Goal: Information Seeking & Learning: Check status

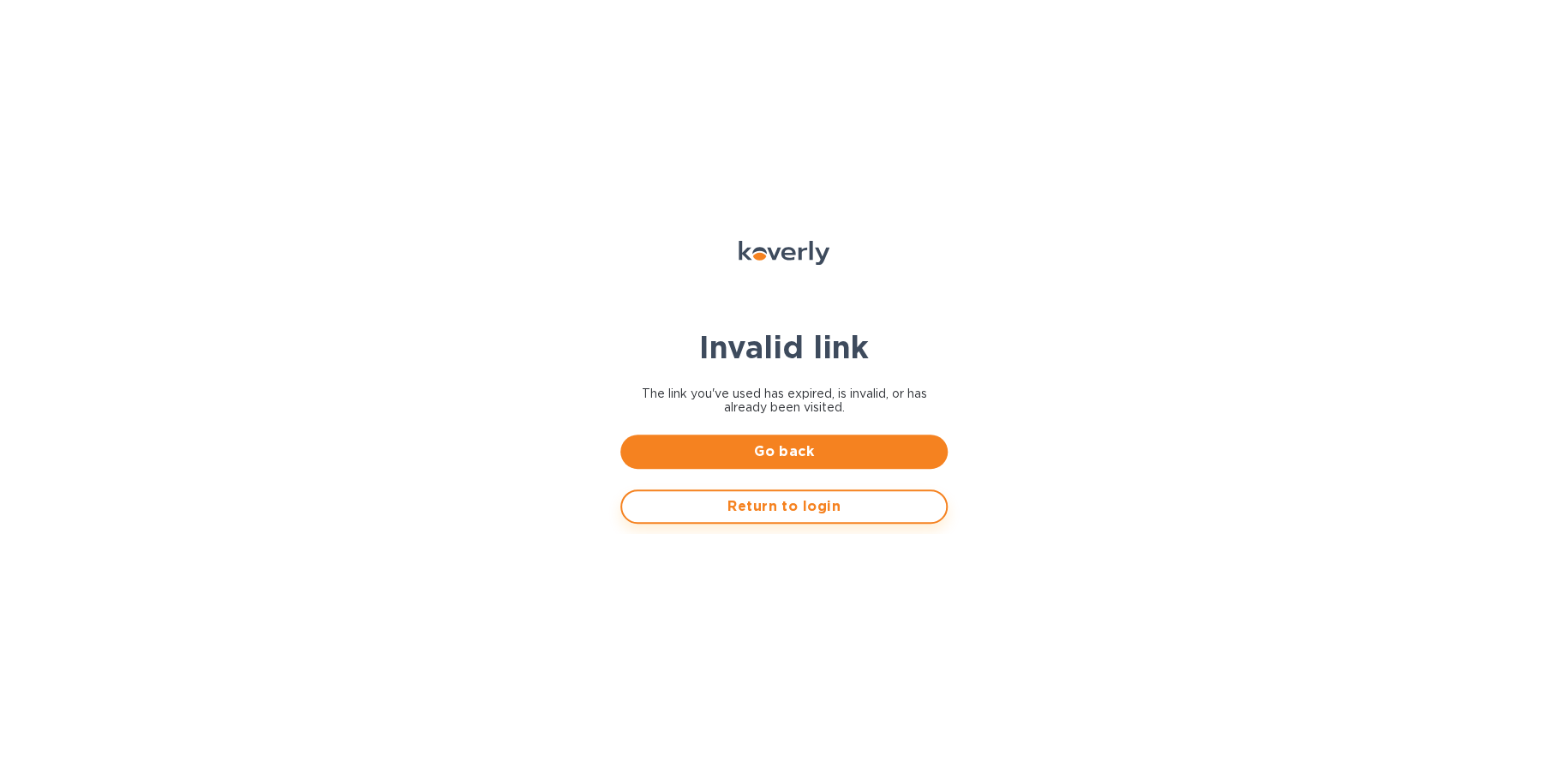
click at [734, 516] on span "Return to login" at bounding box center [784, 506] width 297 height 21
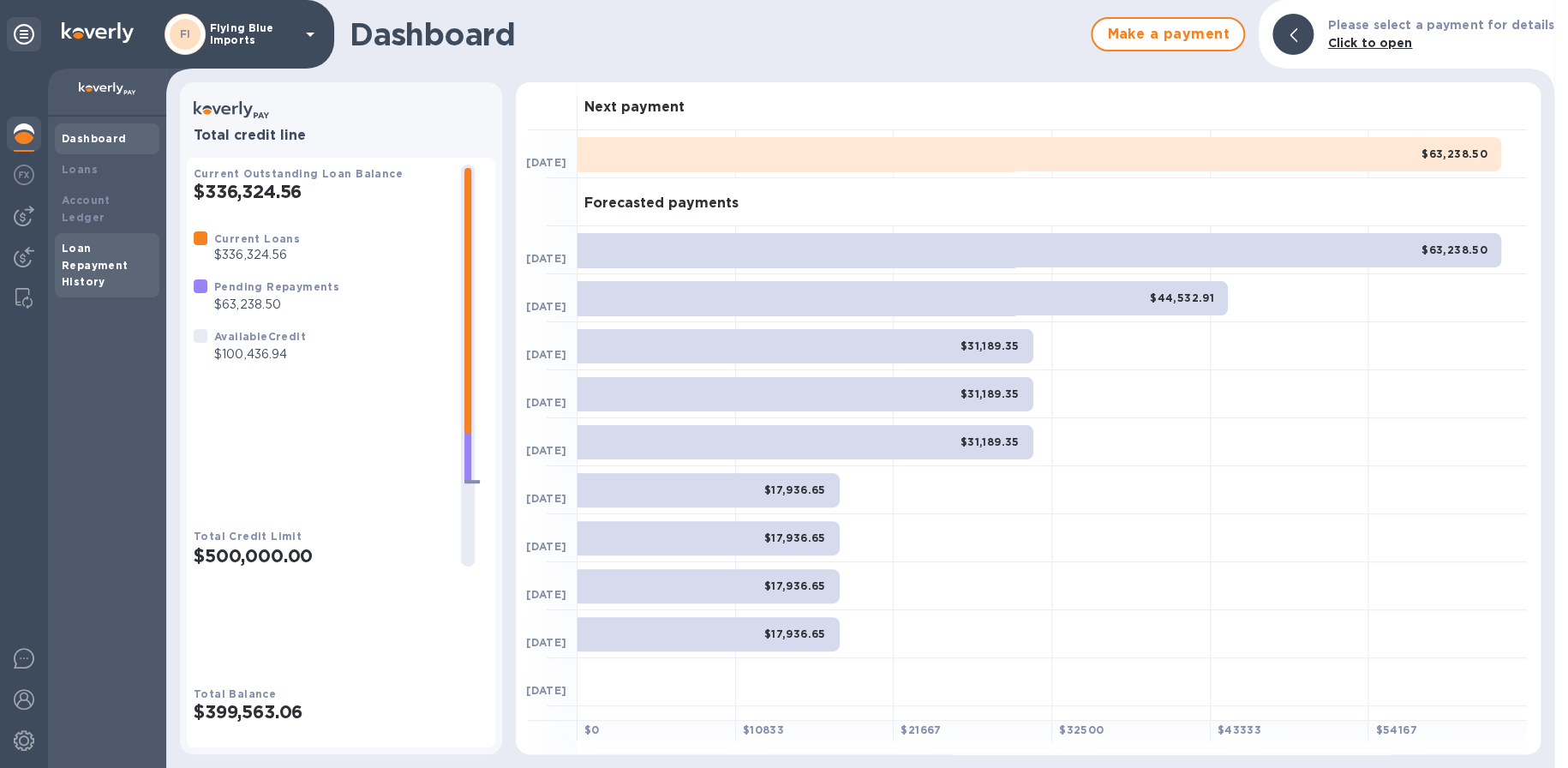
click at [87, 240] on div "Loan Repayment History" at bounding box center [107, 266] width 91 height 51
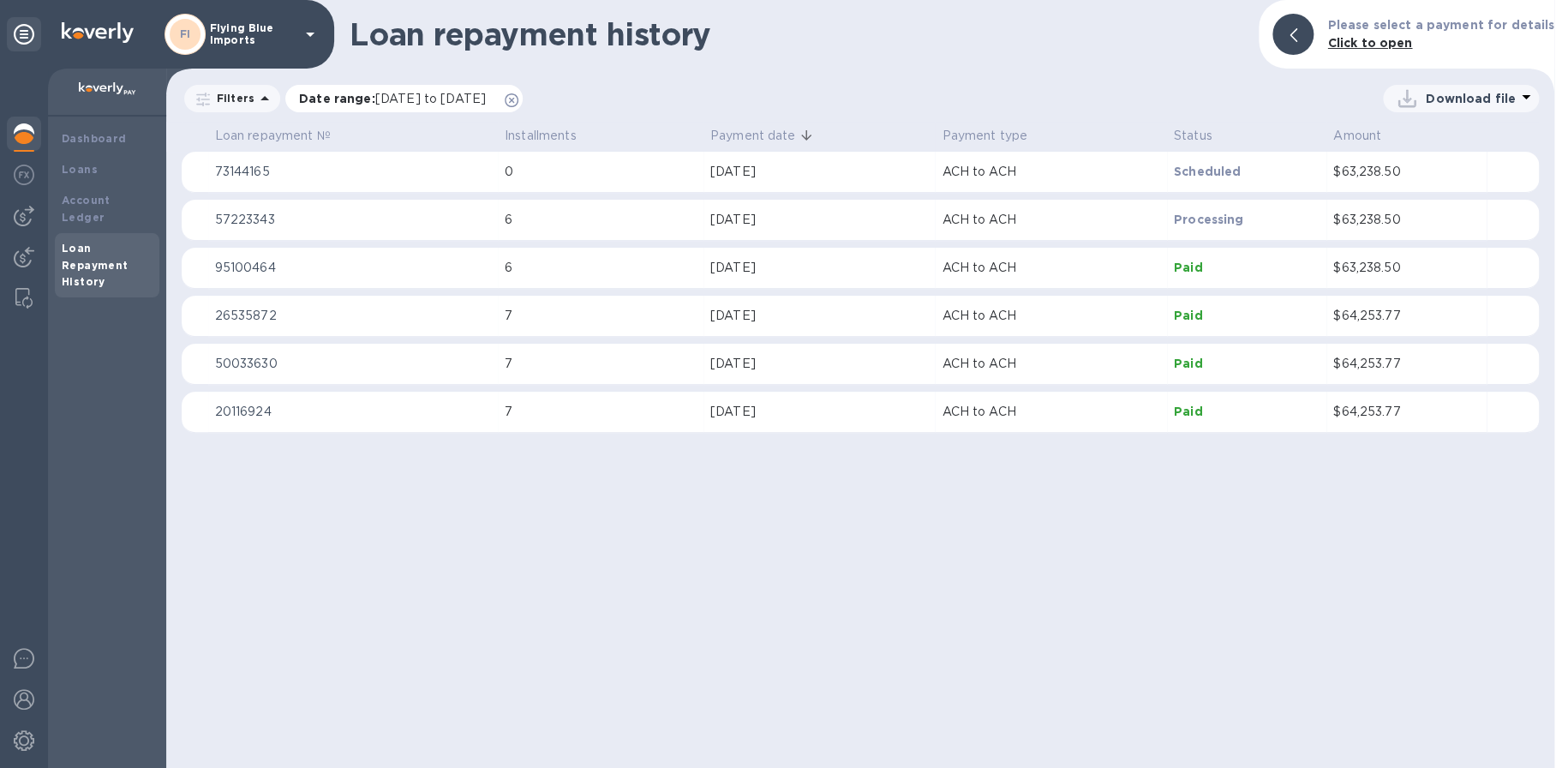
click at [431, 100] on span "[DATE] to [DATE]" at bounding box center [431, 99] width 111 height 14
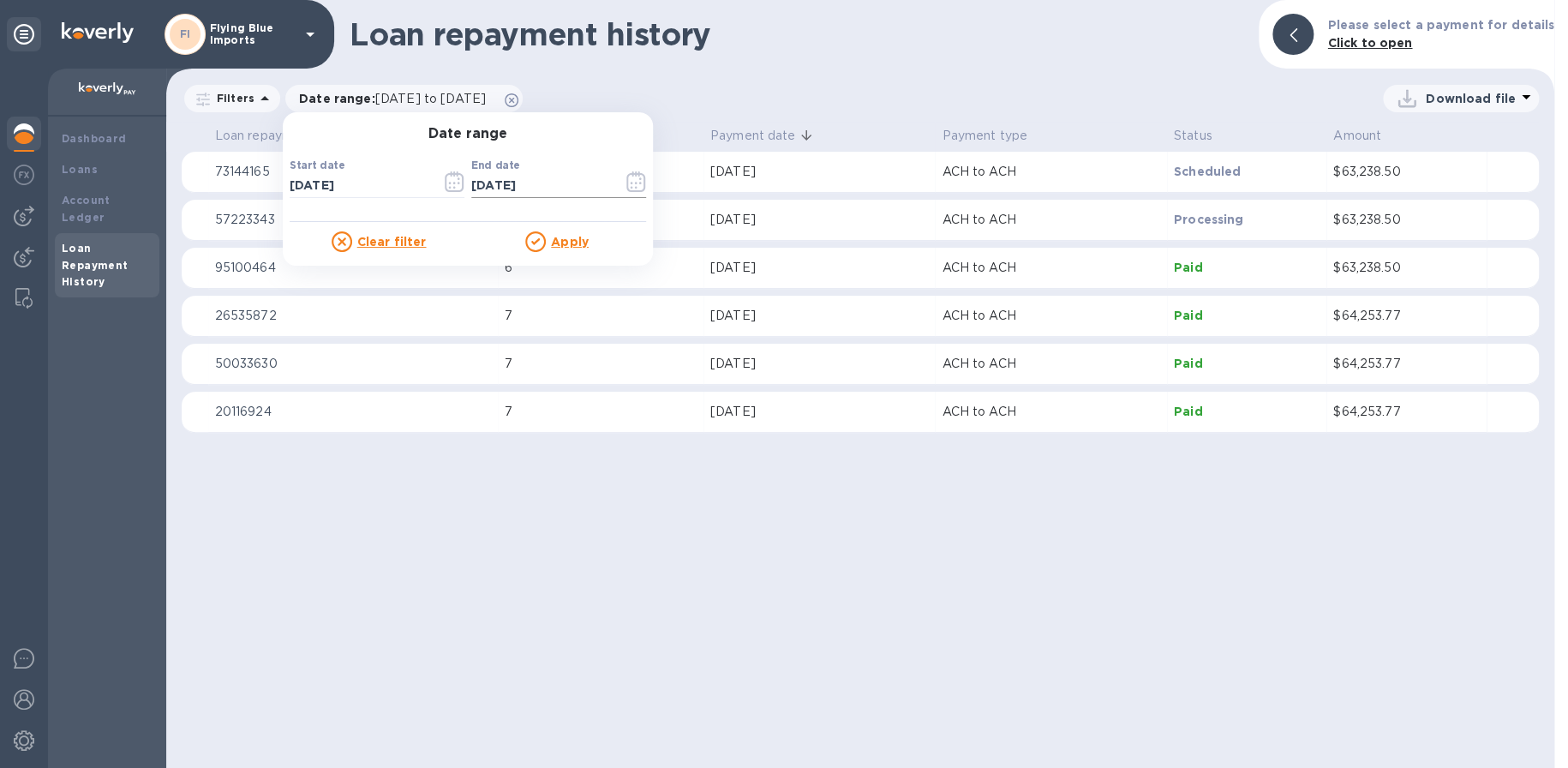
click at [638, 181] on icon "button" at bounding box center [636, 182] width 20 height 21
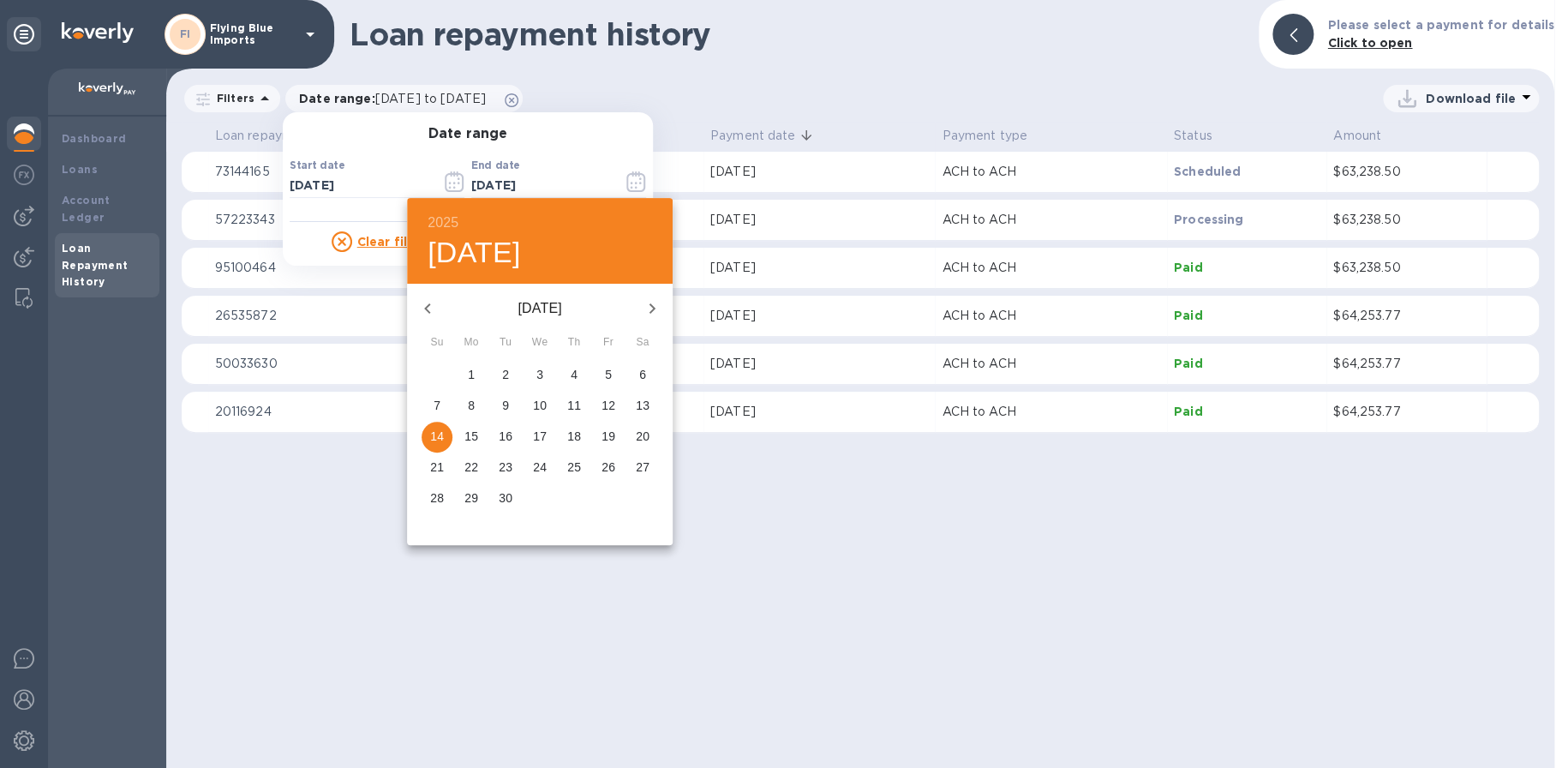
click at [429, 316] on icon "button" at bounding box center [427, 309] width 21 height 21
click at [649, 303] on icon "button" at bounding box center [652, 309] width 21 height 21
click at [647, 397] on p "12" at bounding box center [642, 406] width 14 height 17
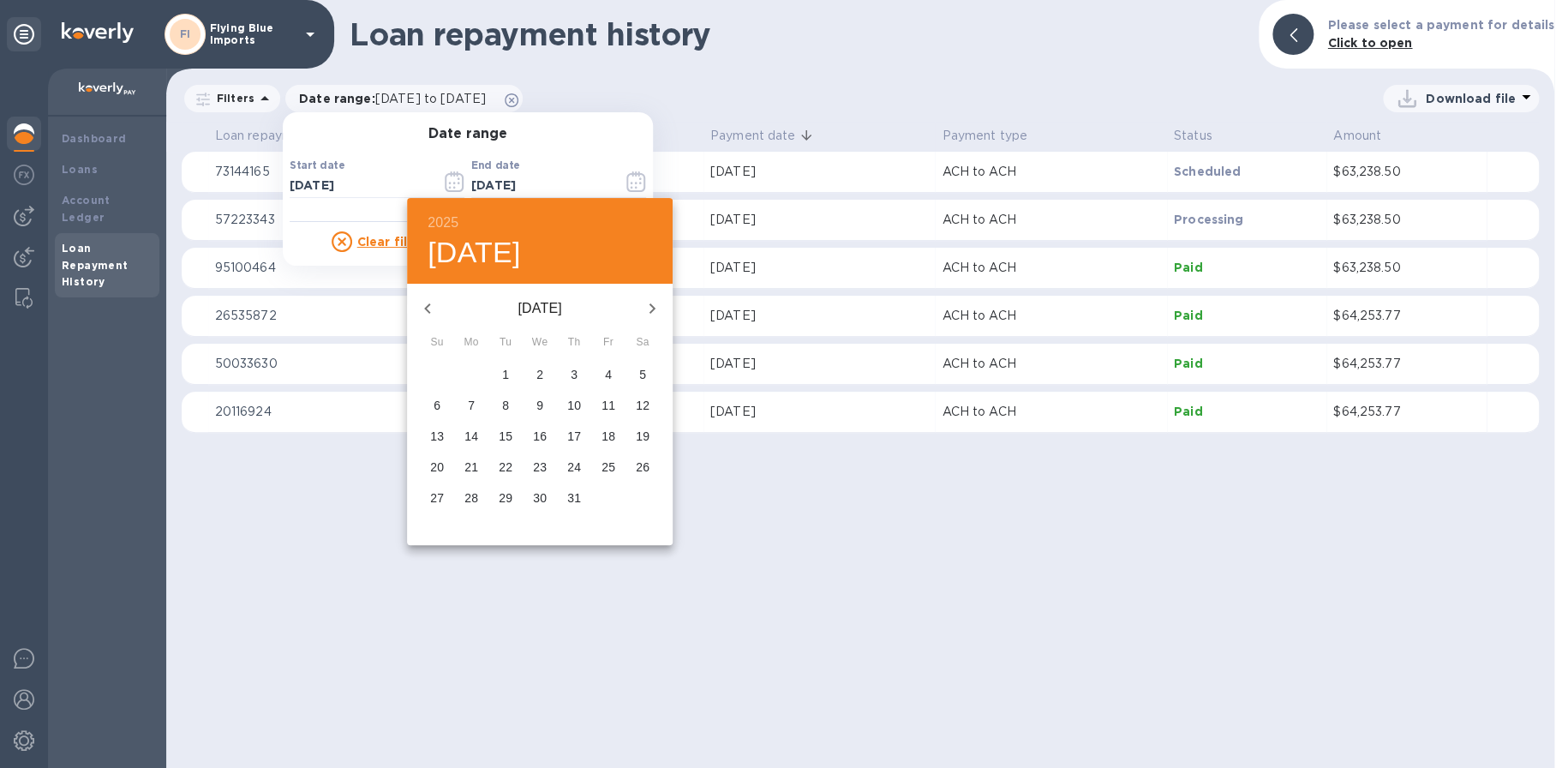
type input "07/12/2025"
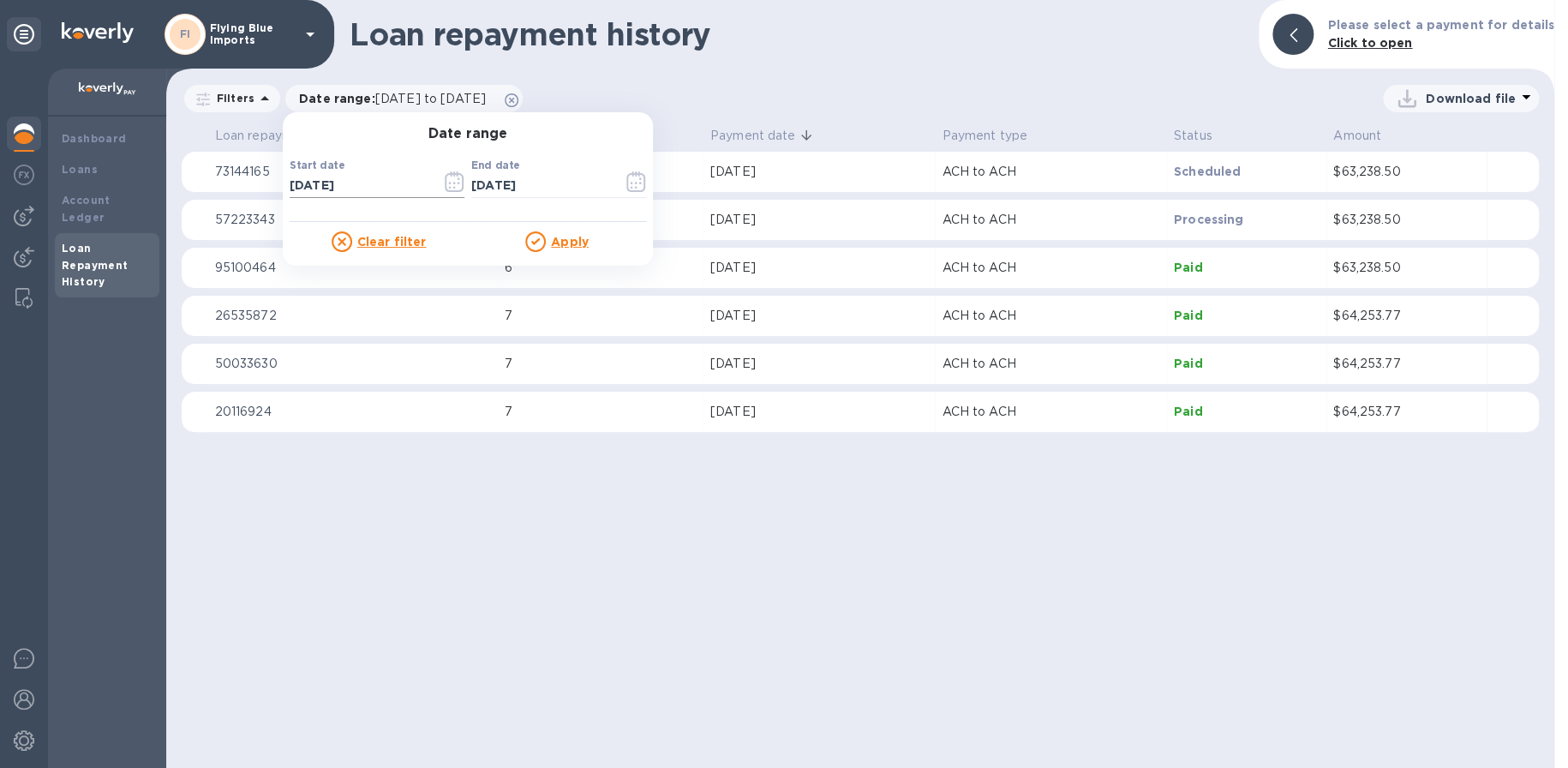
click at [453, 185] on icon "button" at bounding box center [454, 182] width 20 height 21
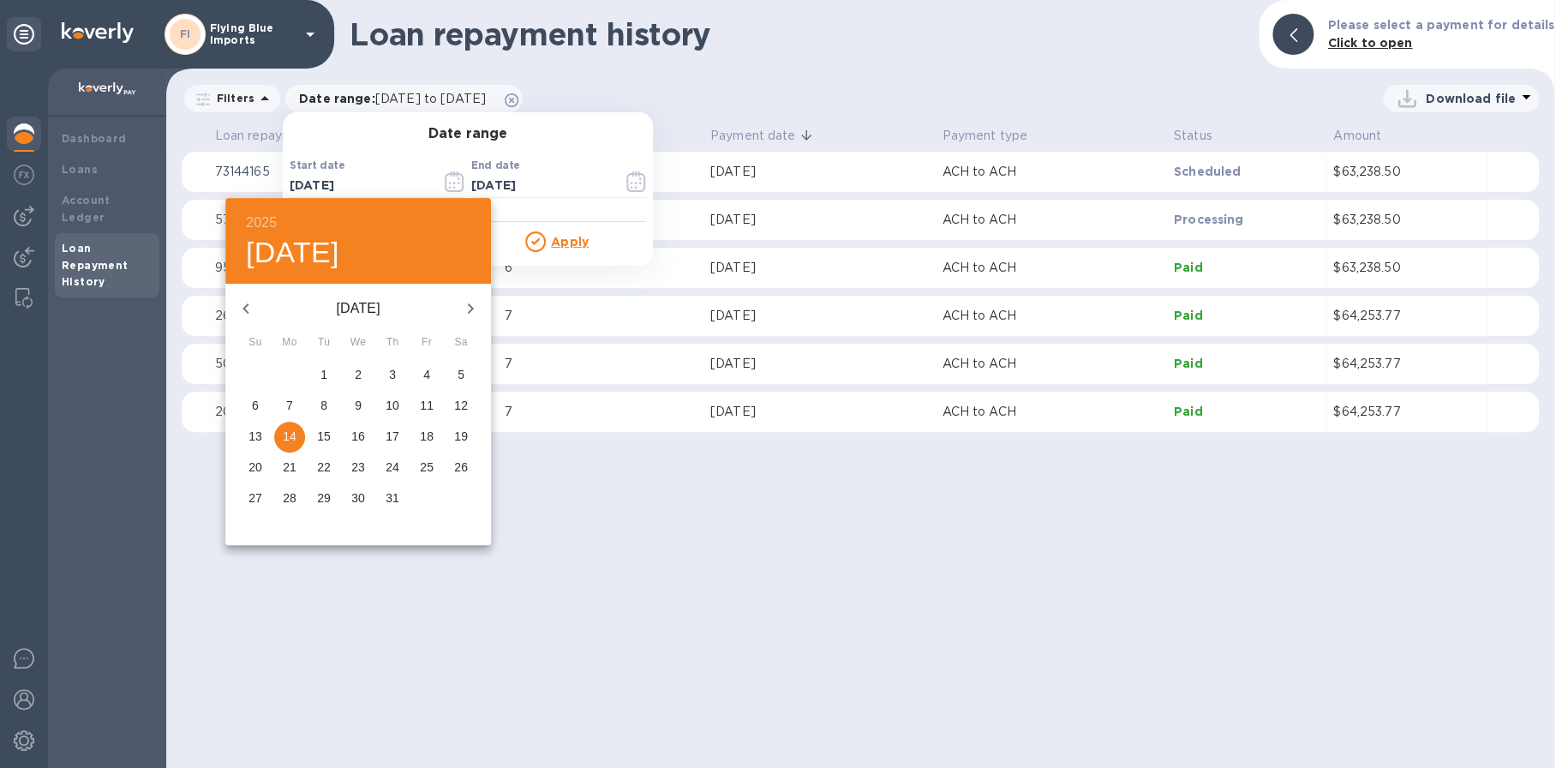
click at [461, 403] on p "12" at bounding box center [461, 406] width 14 height 17
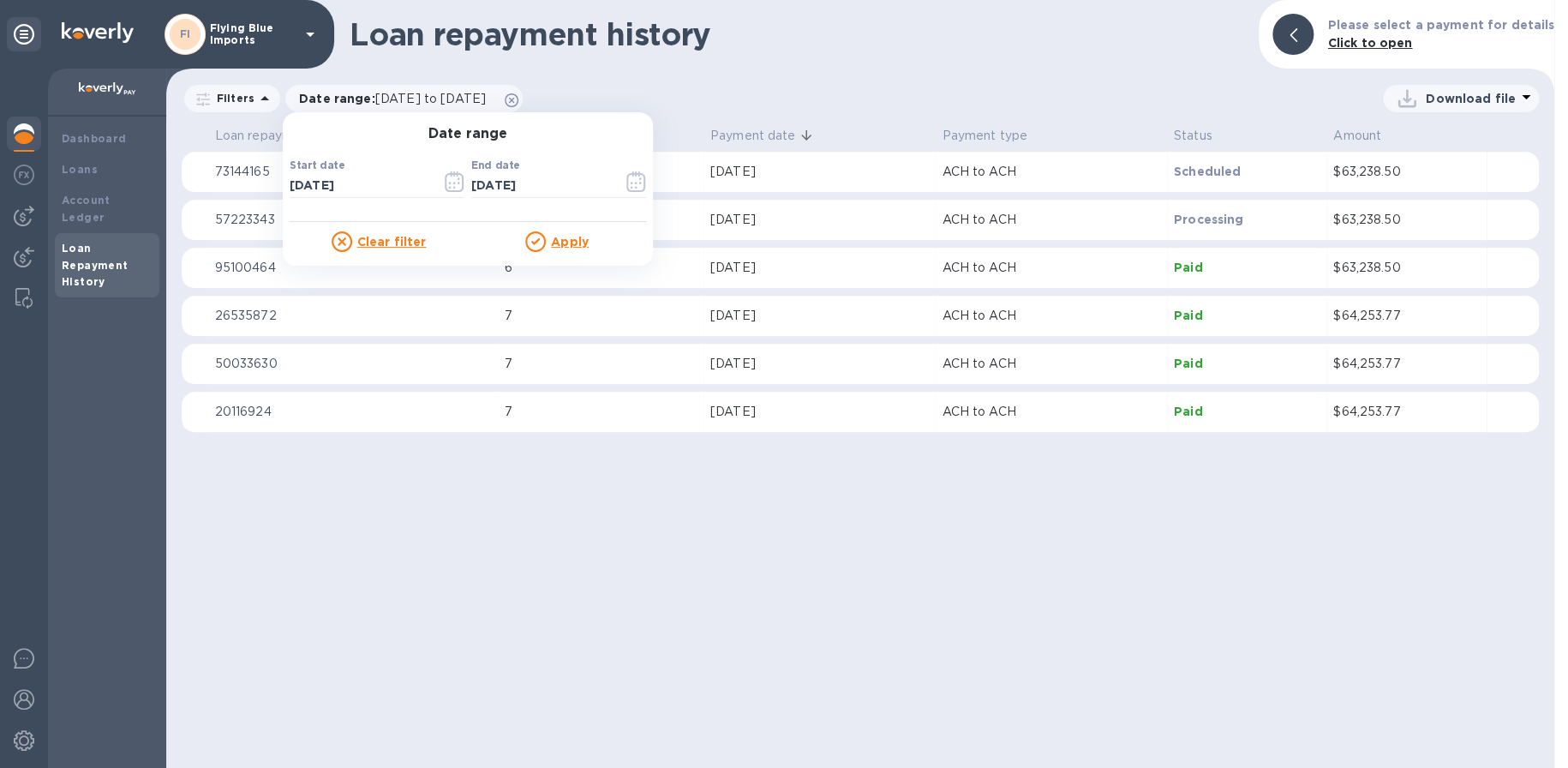
type input "07/12/2025"
click at [551, 239] on u "Apply" at bounding box center [570, 242] width 38 height 14
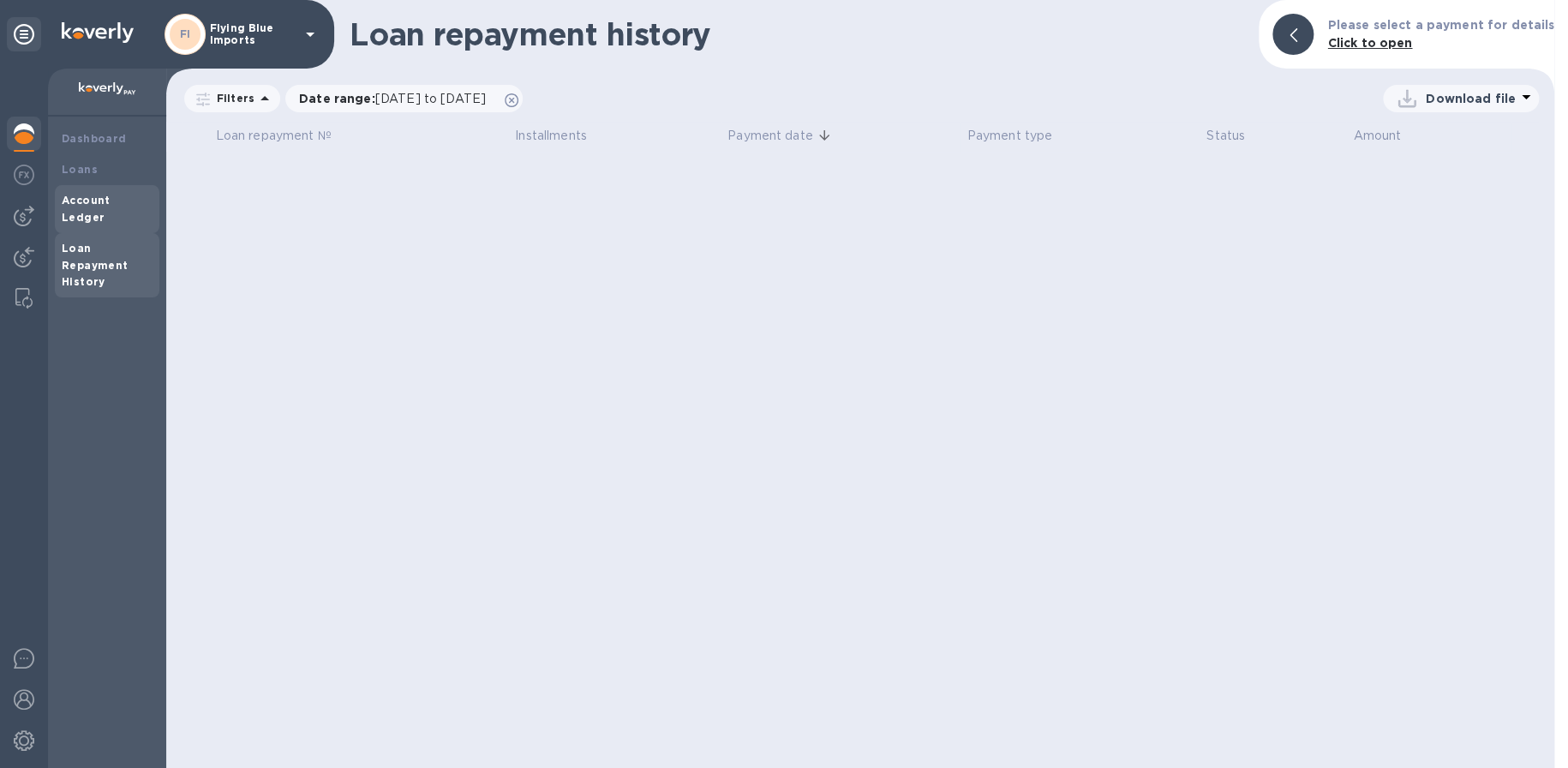
click at [103, 202] on b "Account Ledger" at bounding box center [86, 209] width 49 height 30
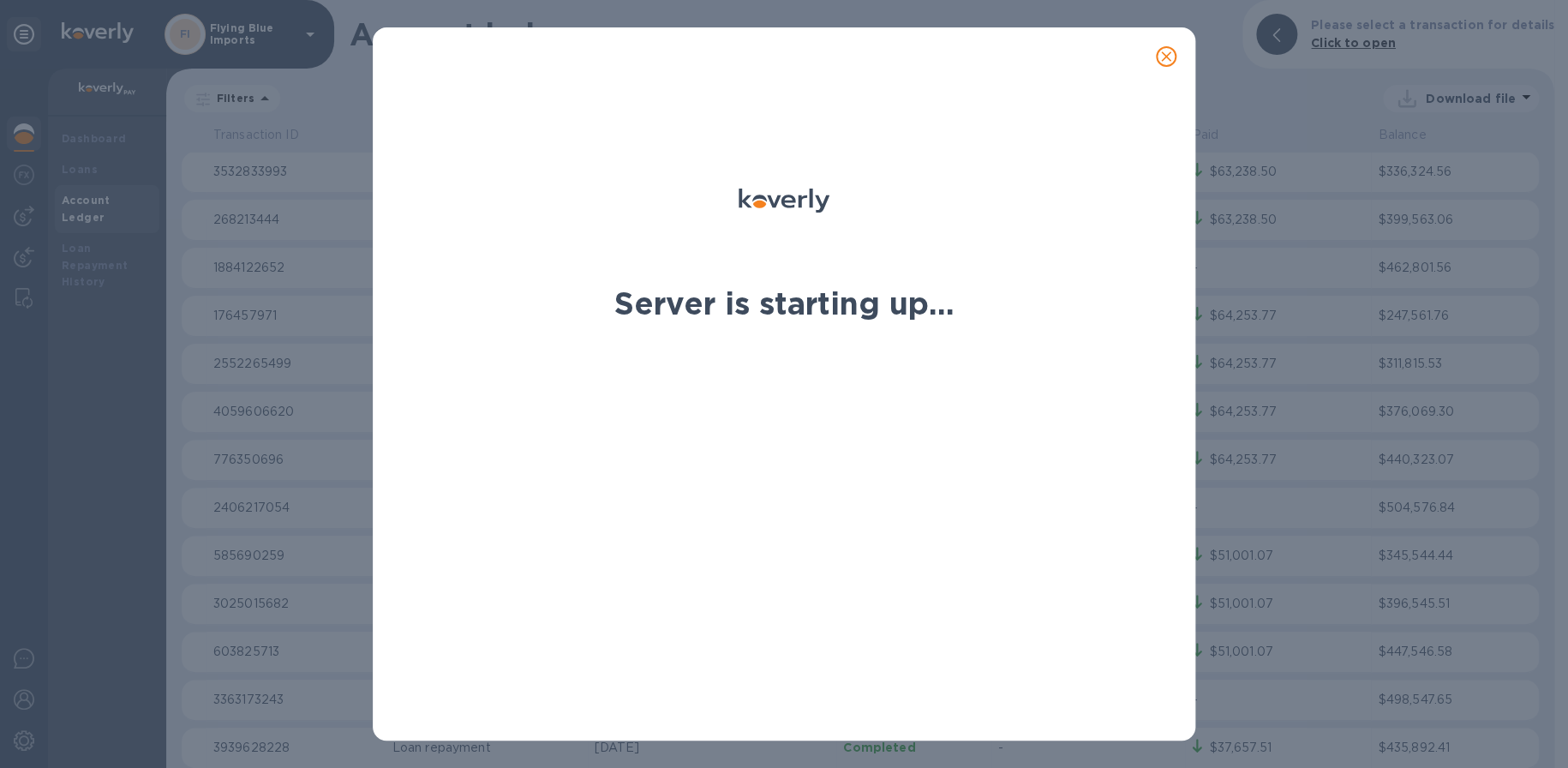
click at [1167, 60] on icon "close" at bounding box center [1167, 57] width 17 height 17
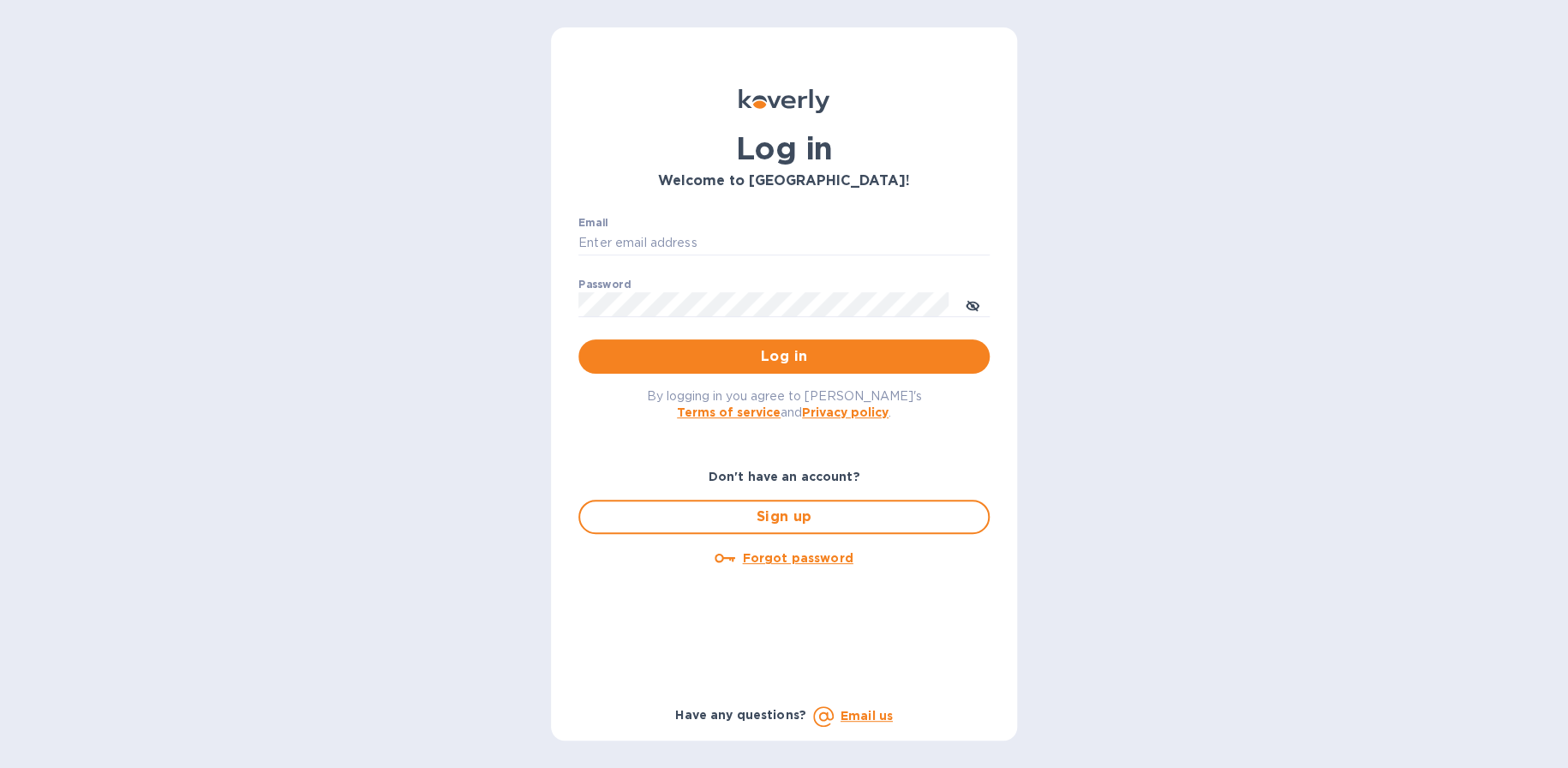
type input "mnelms@proteafinancial.com"
click at [717, 235] on input "mnelms@proteafinancial.com" at bounding box center [783, 244] width 411 height 26
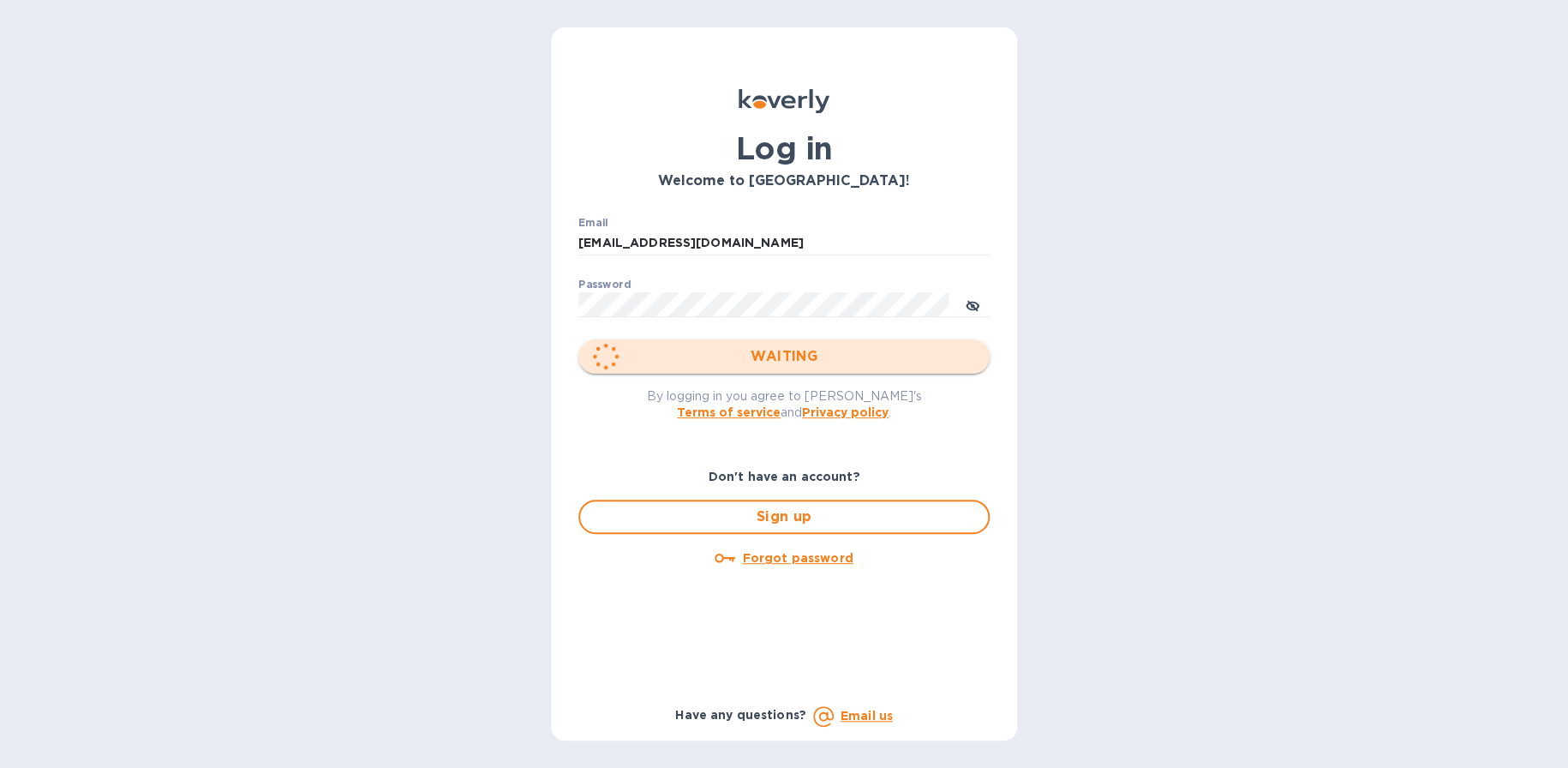
click at [770, 342] on div "WAITING" at bounding box center [783, 357] width 411 height 34
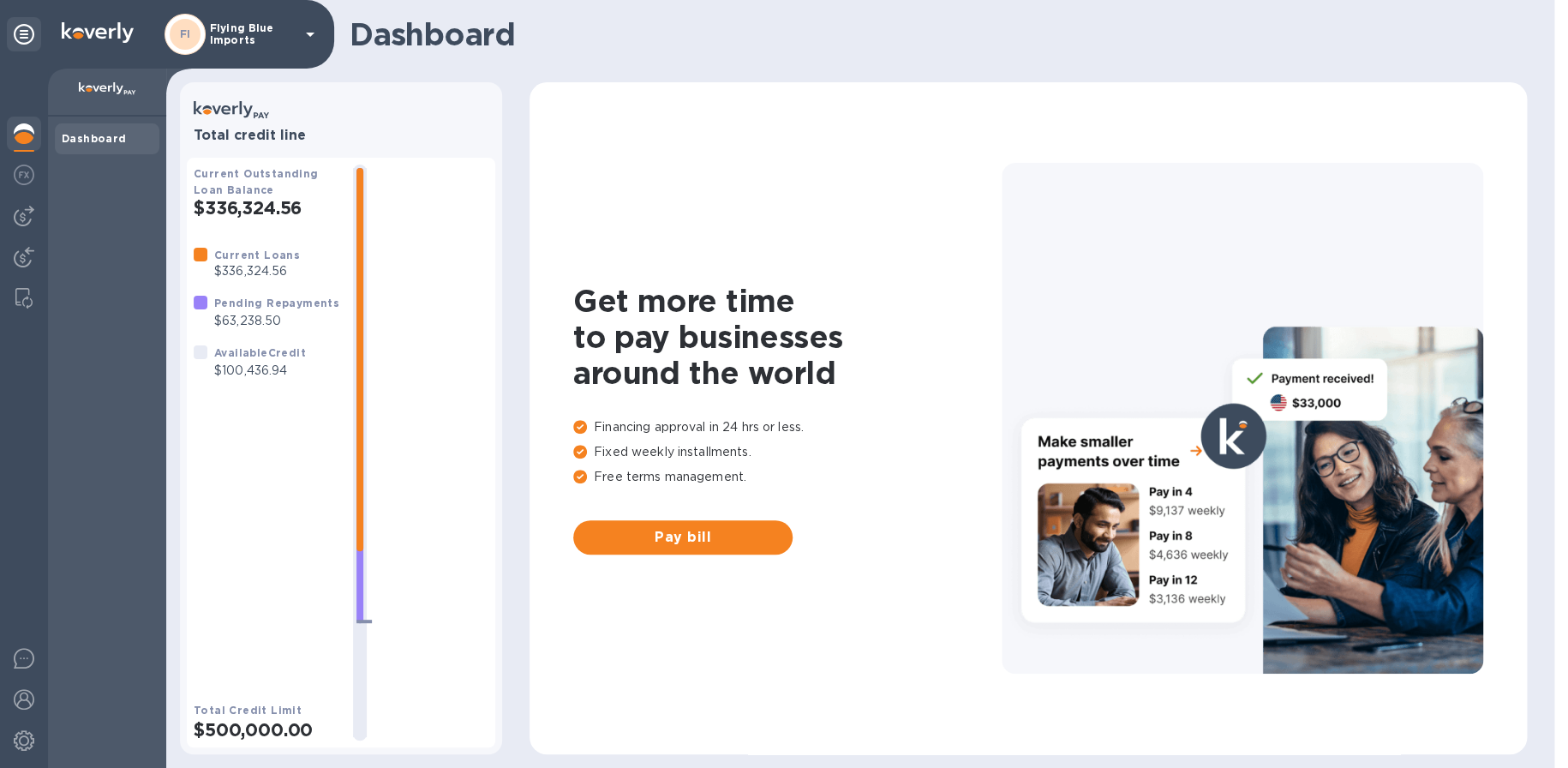
click at [106, 138] on b "Dashboard" at bounding box center [94, 138] width 65 height 13
click at [27, 172] on img at bounding box center [24, 175] width 21 height 21
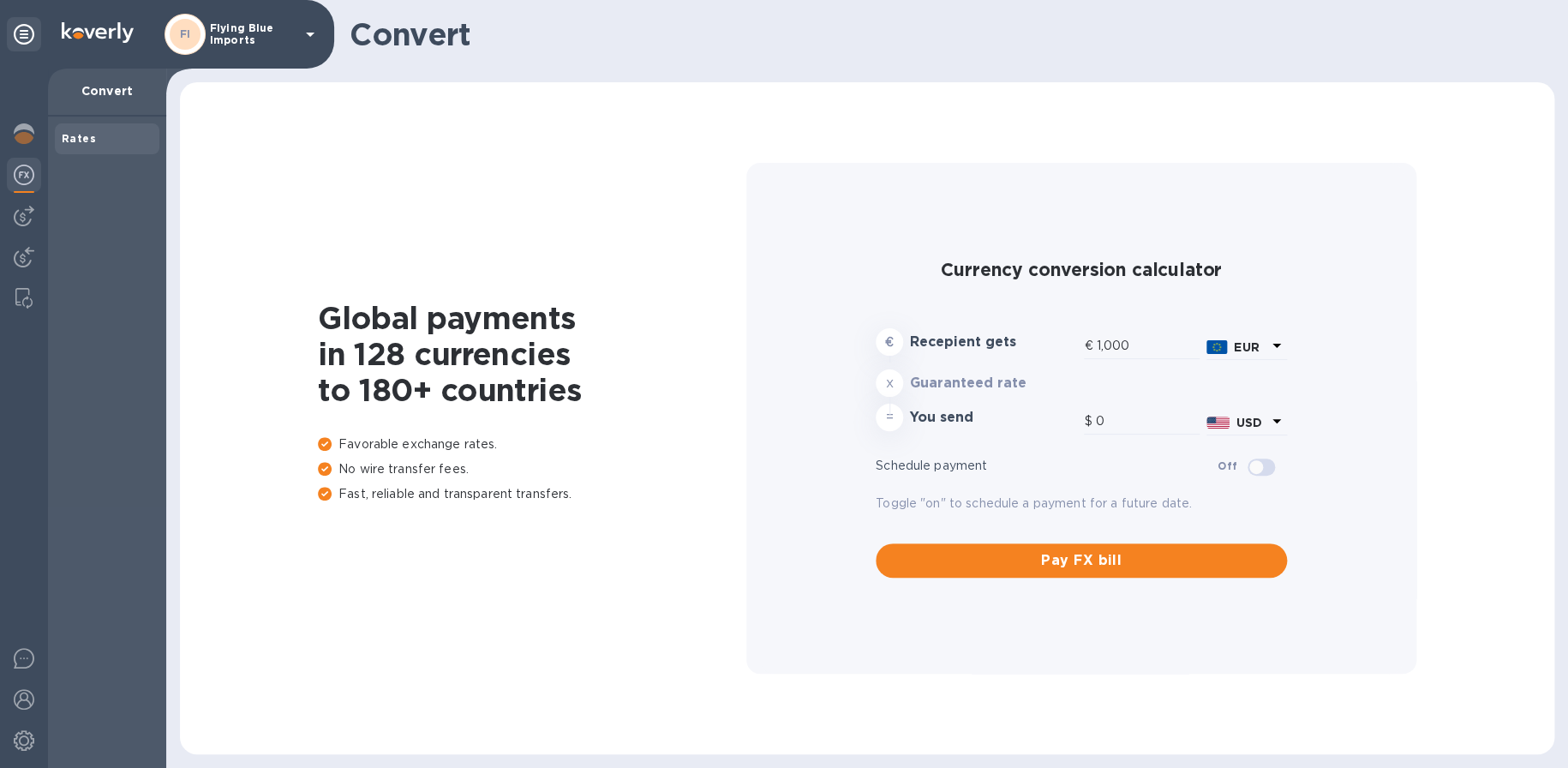
type input "1,176.98"
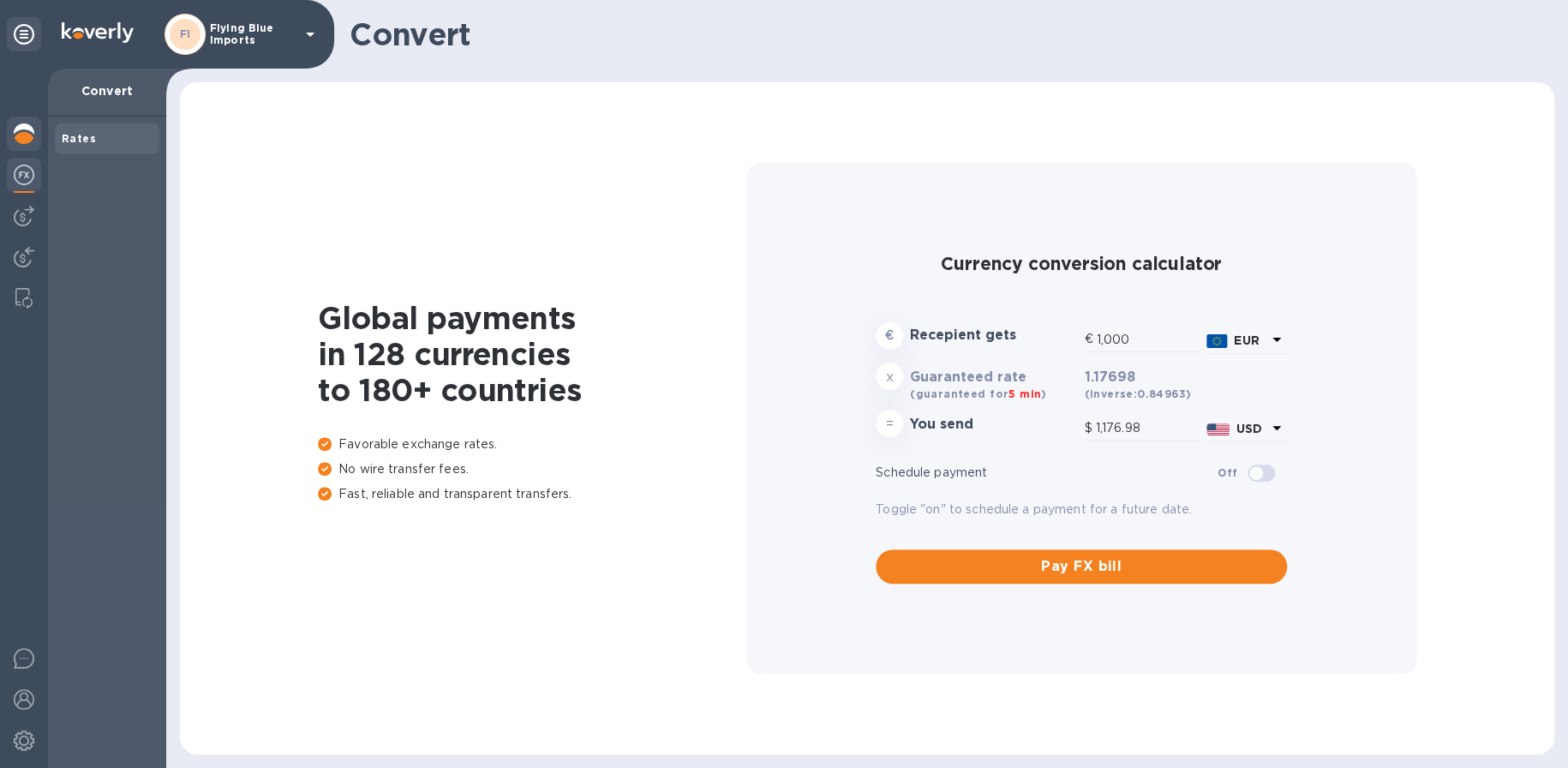
click at [29, 139] on img at bounding box center [24, 134] width 21 height 21
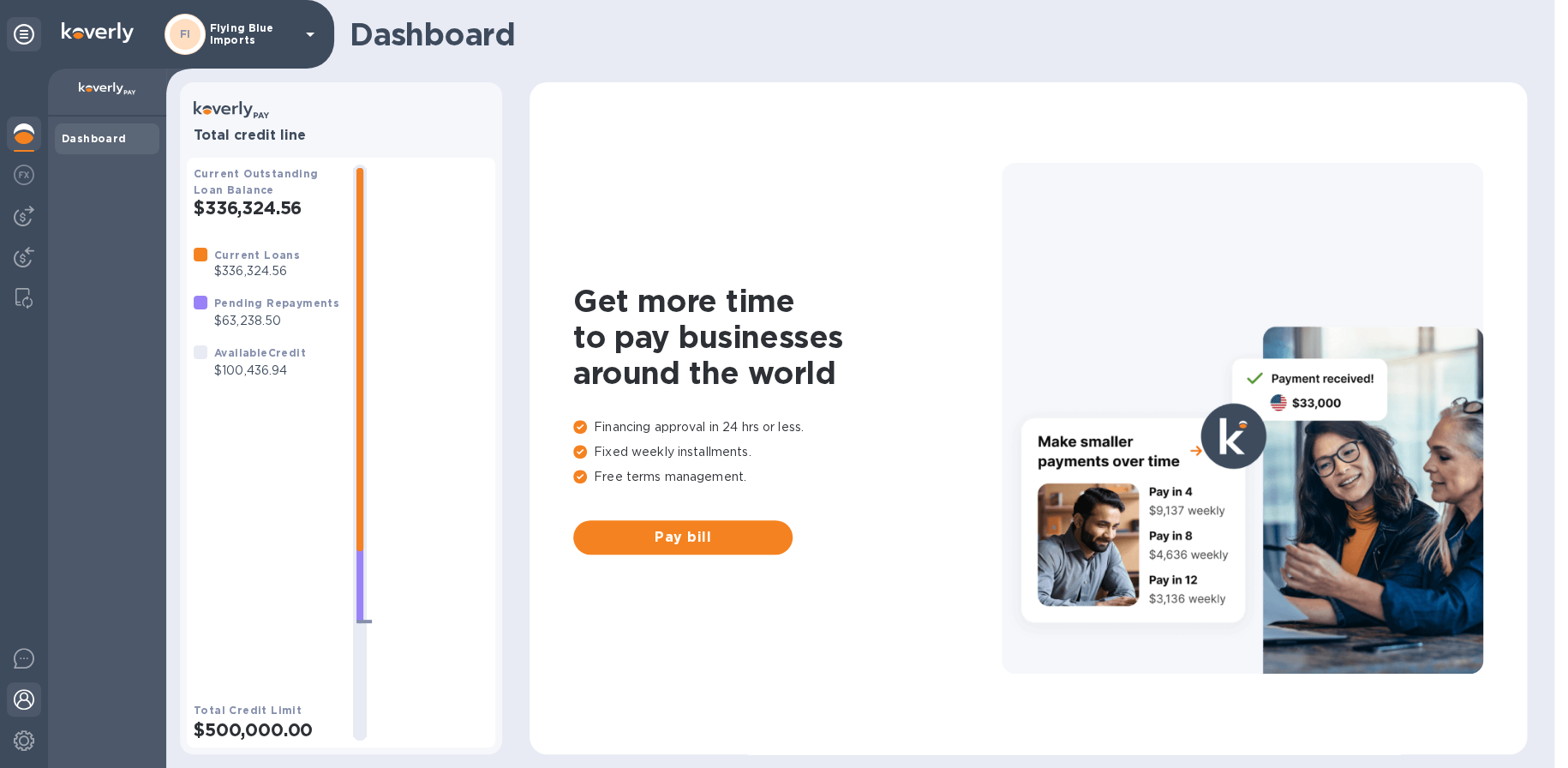
click at [28, 696] on img at bounding box center [24, 699] width 21 height 21
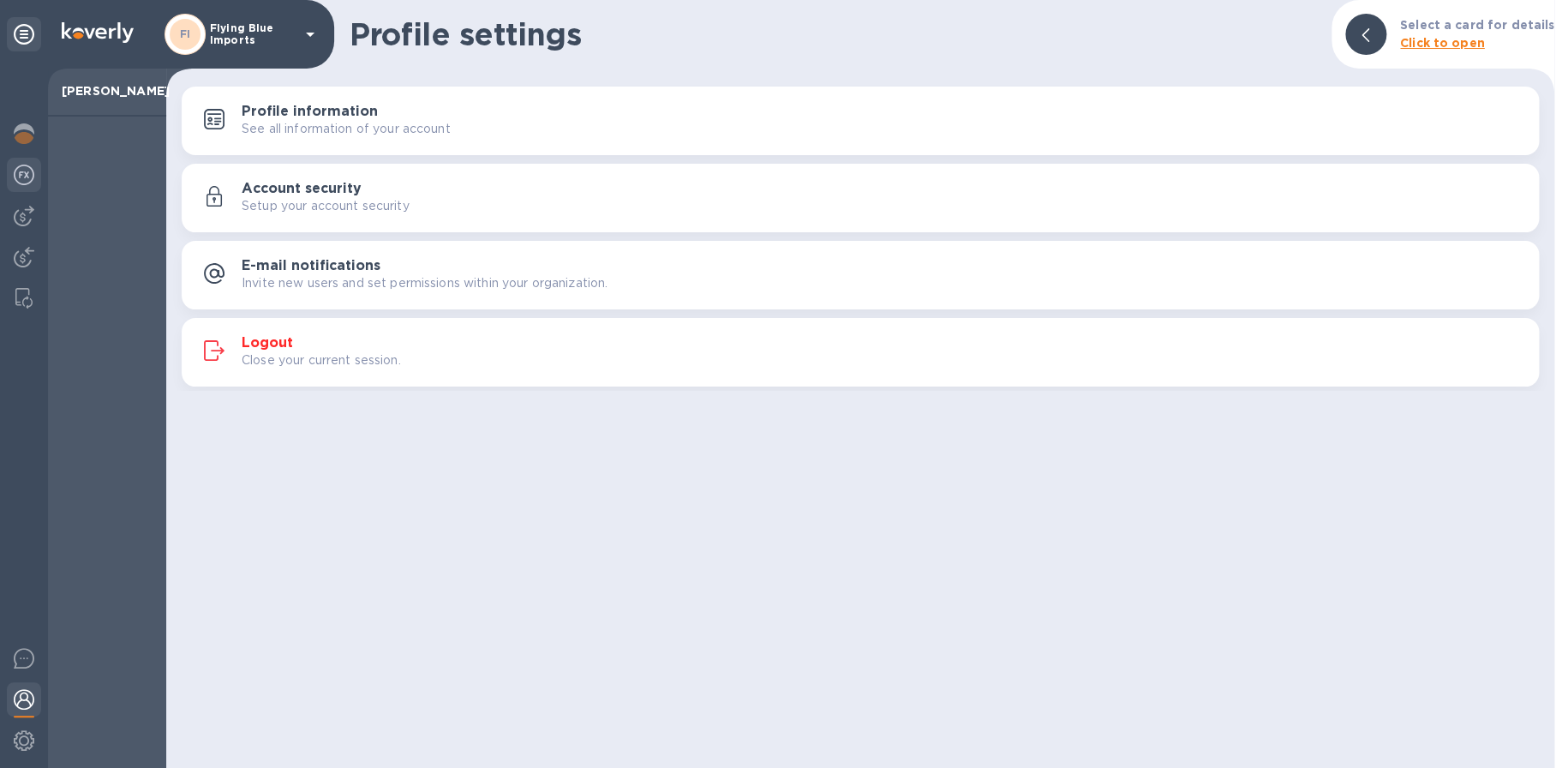
click at [27, 172] on img at bounding box center [24, 175] width 21 height 21
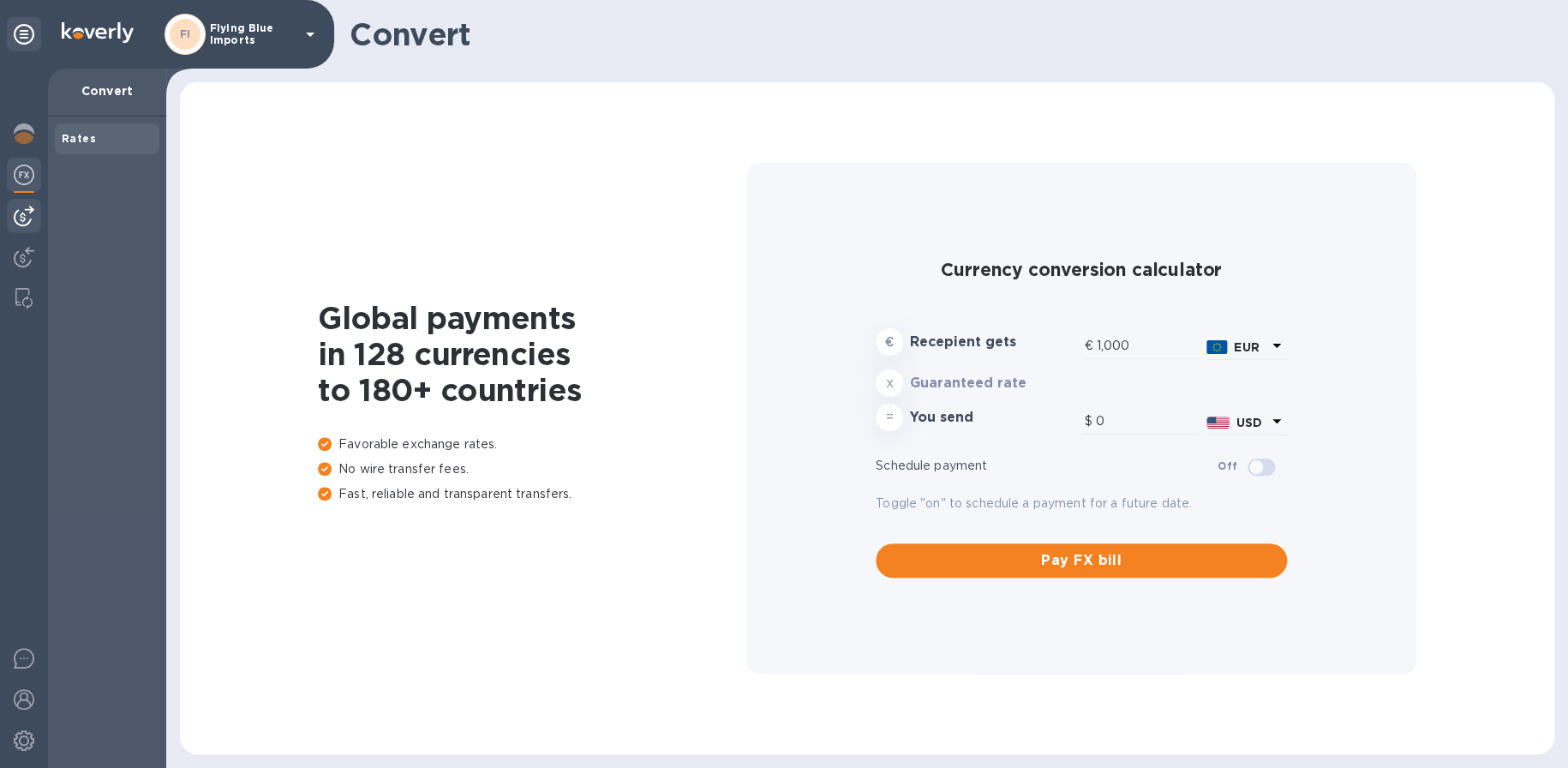
type input "1,176.98"
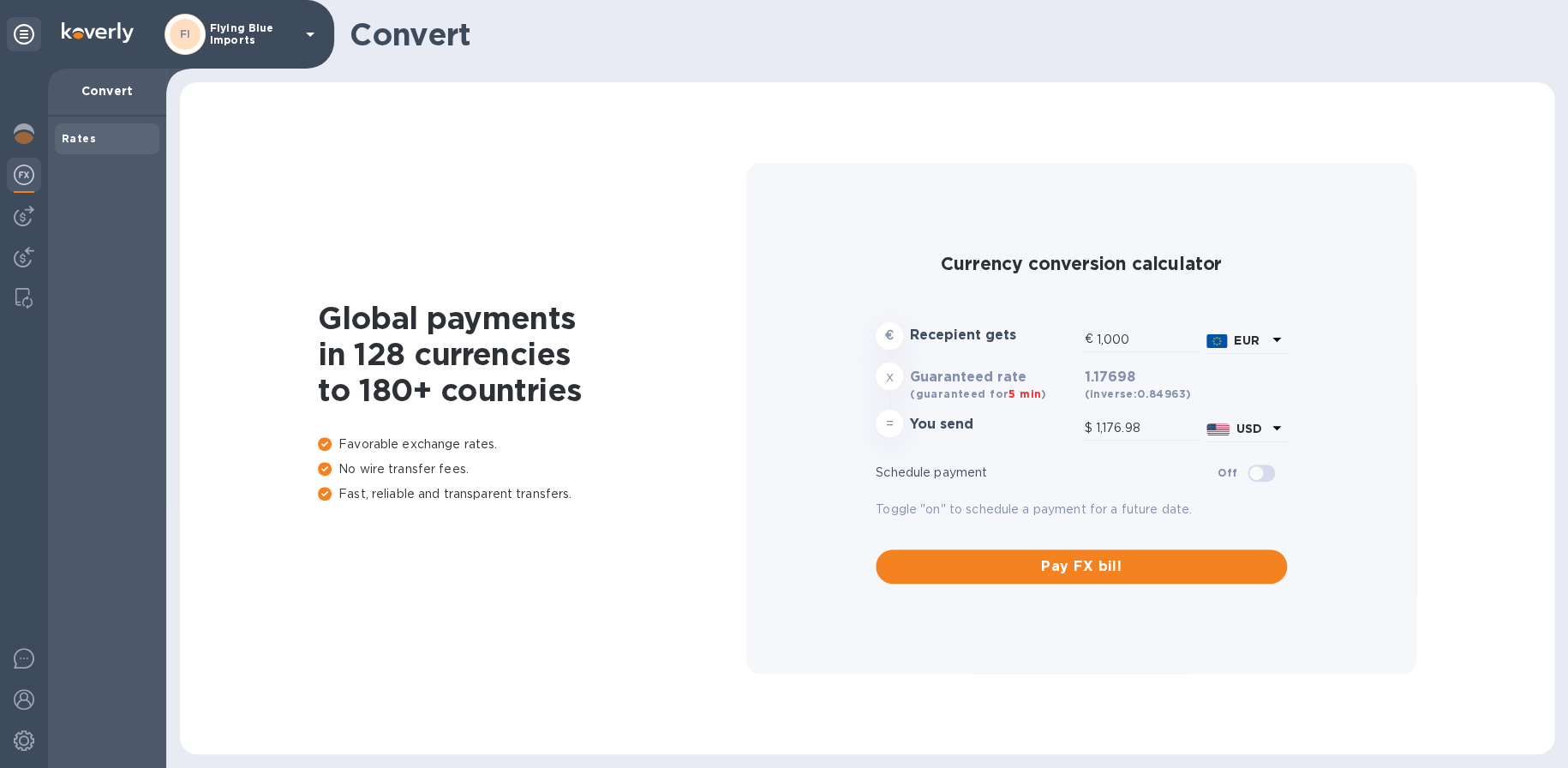
click at [102, 142] on div "Rates" at bounding box center [107, 139] width 91 height 17
click at [294, 38] on p "Flying Blue Imports" at bounding box center [253, 34] width 86 height 24
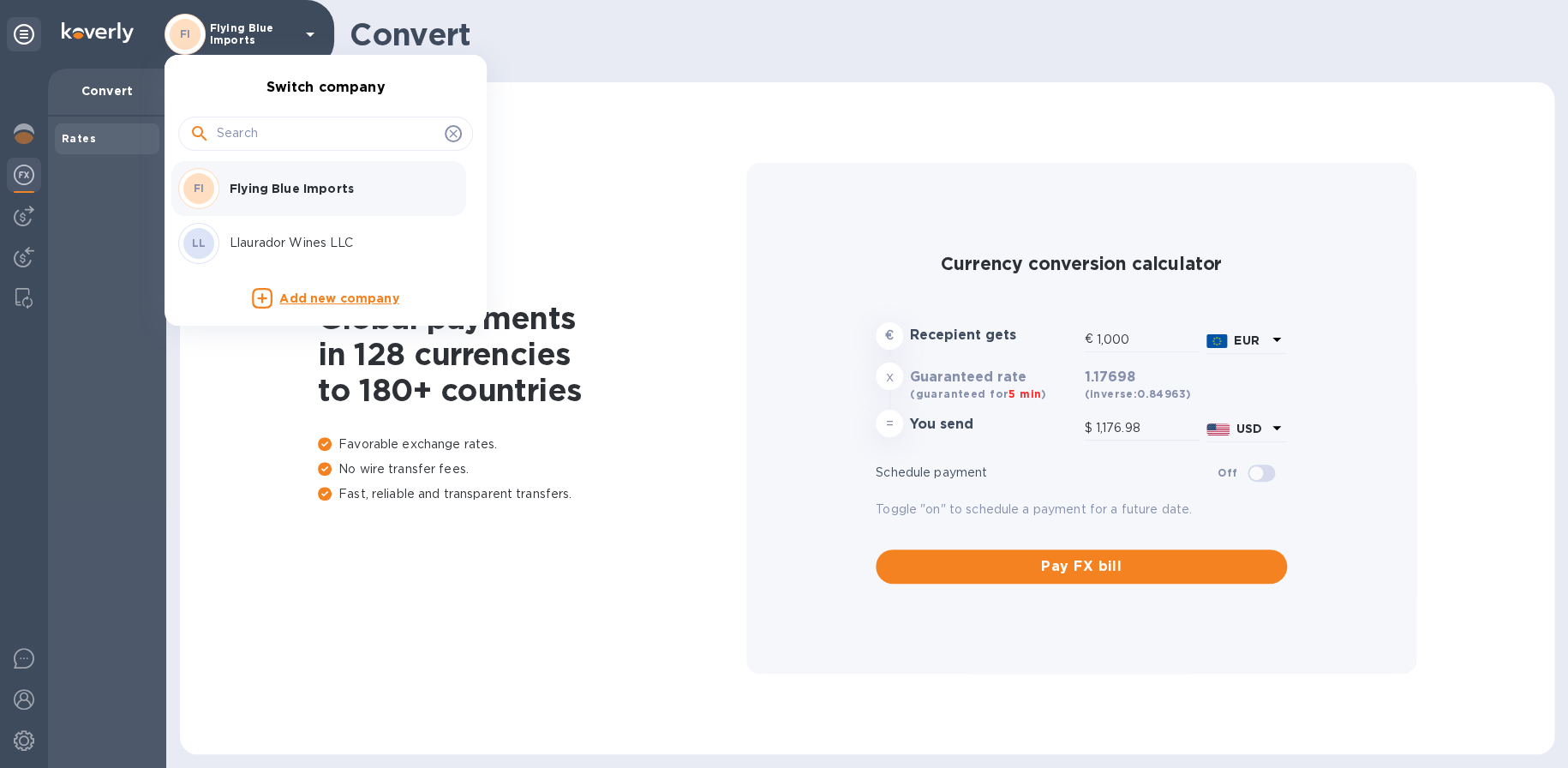
click at [87, 265] on div at bounding box center [784, 384] width 1568 height 768
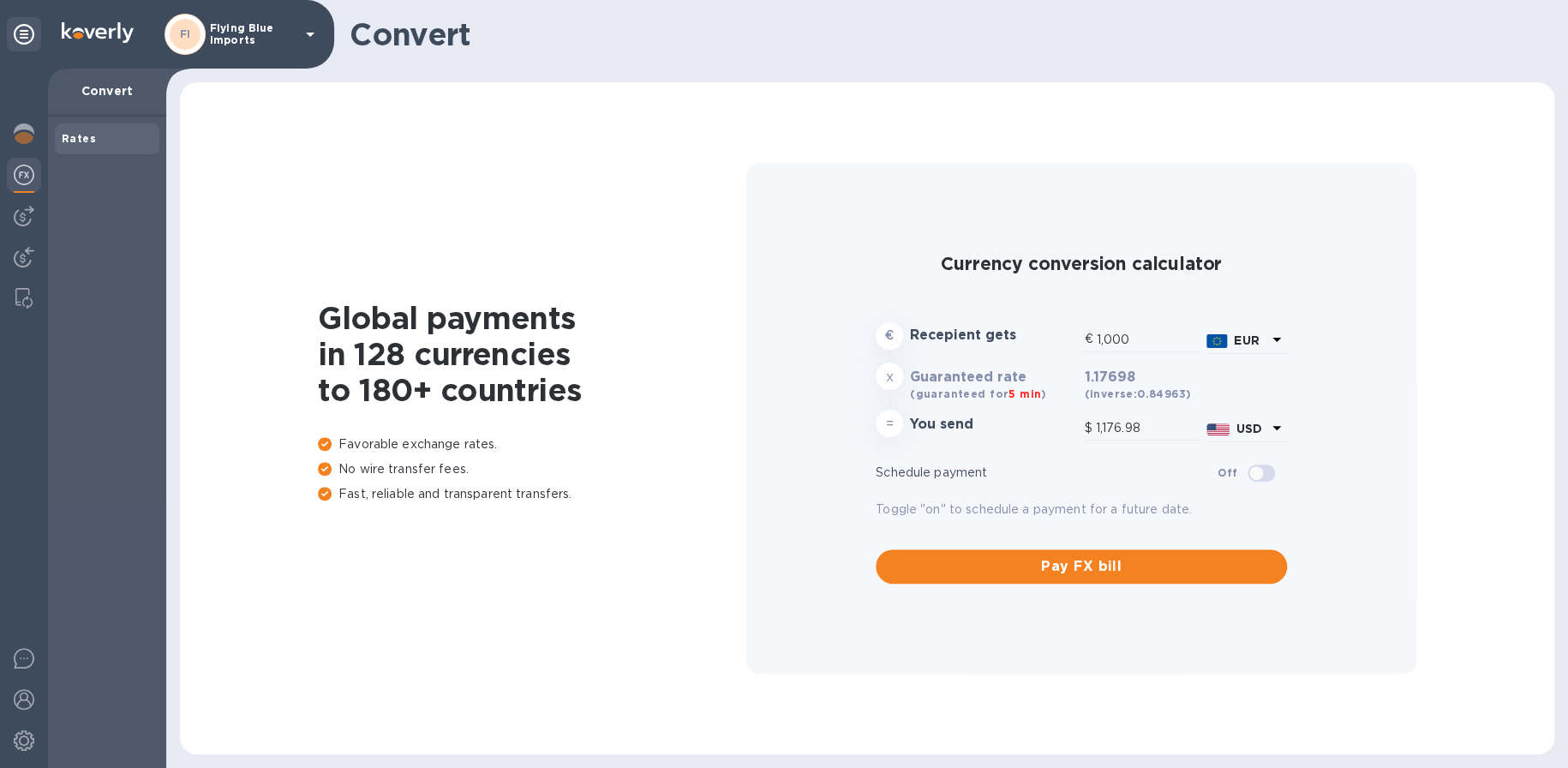
click at [28, 215] on img at bounding box center [24, 216] width 21 height 21
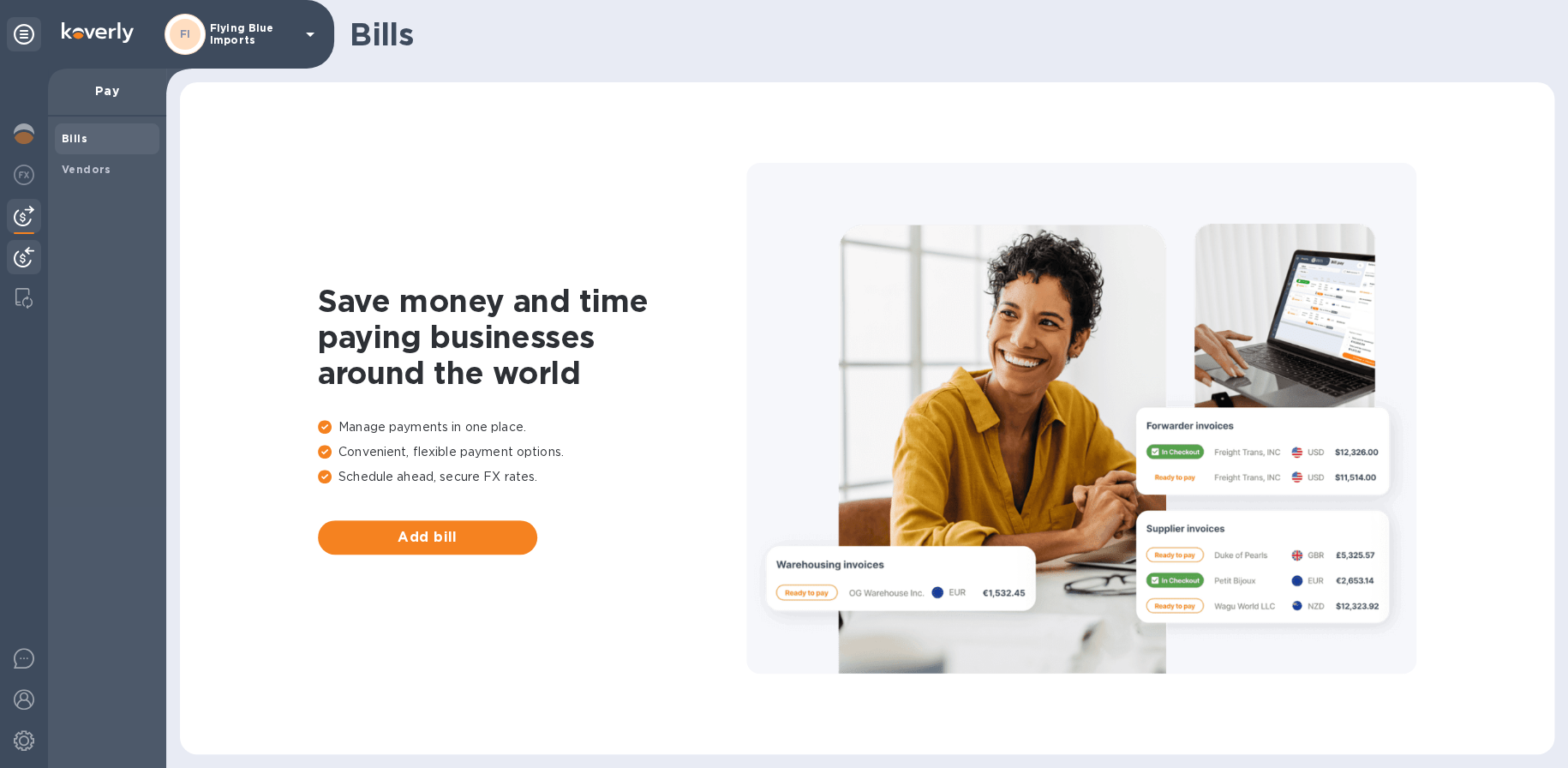
click at [28, 257] on img at bounding box center [24, 257] width 21 height 21
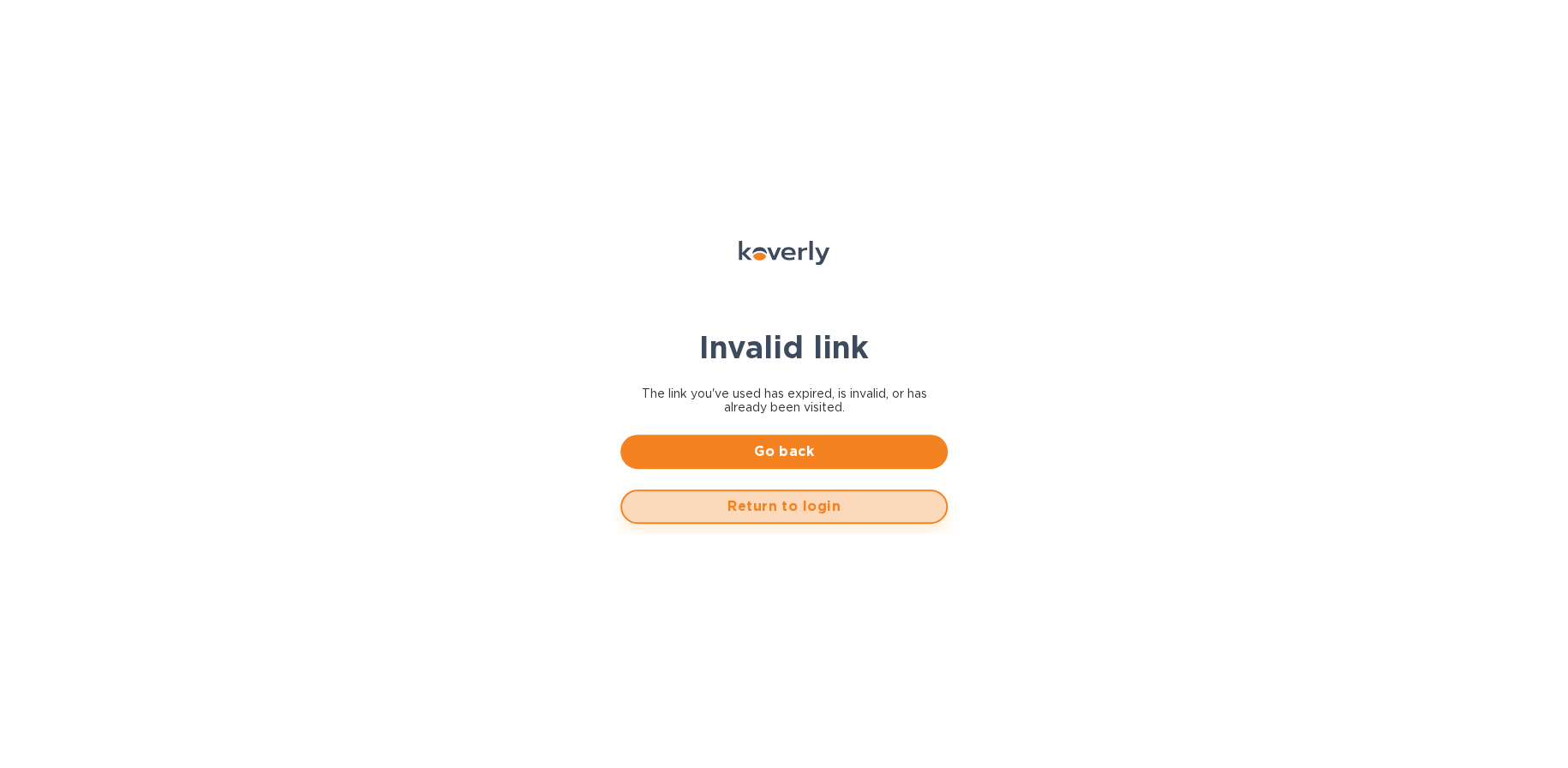
click at [789, 495] on button "Return to login" at bounding box center [784, 506] width 328 height 34
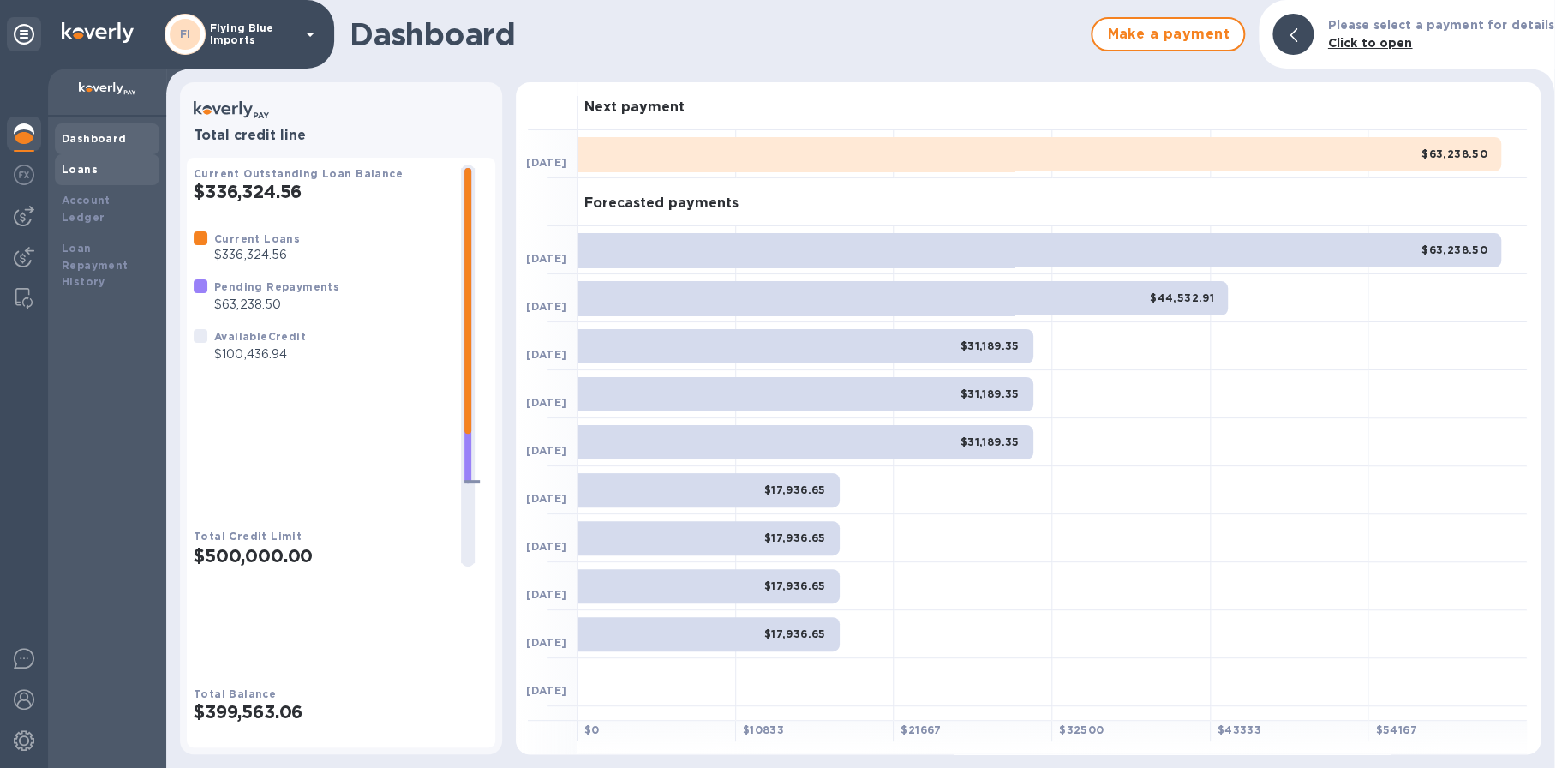
click at [103, 173] on div "Loans" at bounding box center [107, 170] width 91 height 17
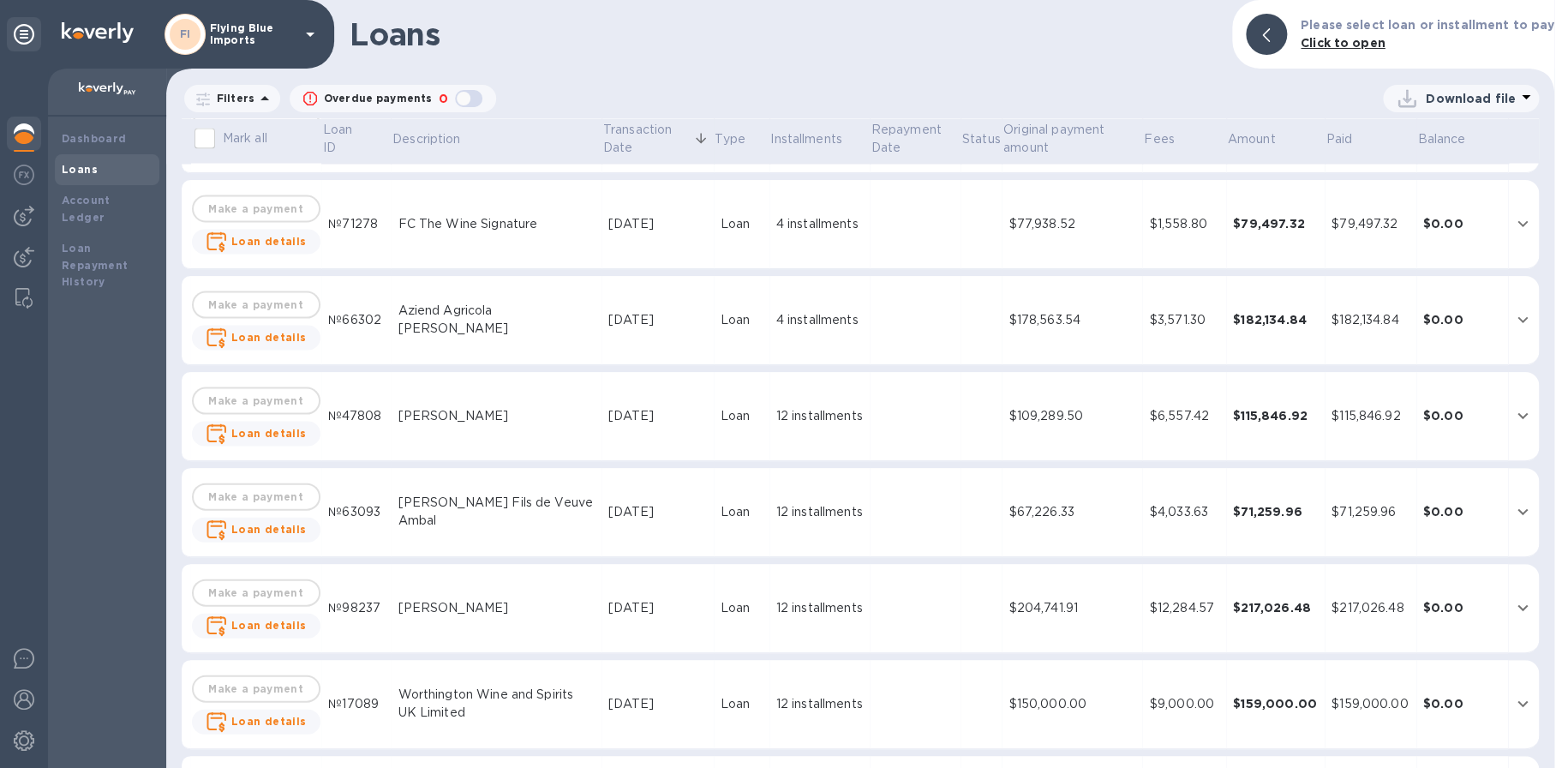
scroll to position [1804, 0]
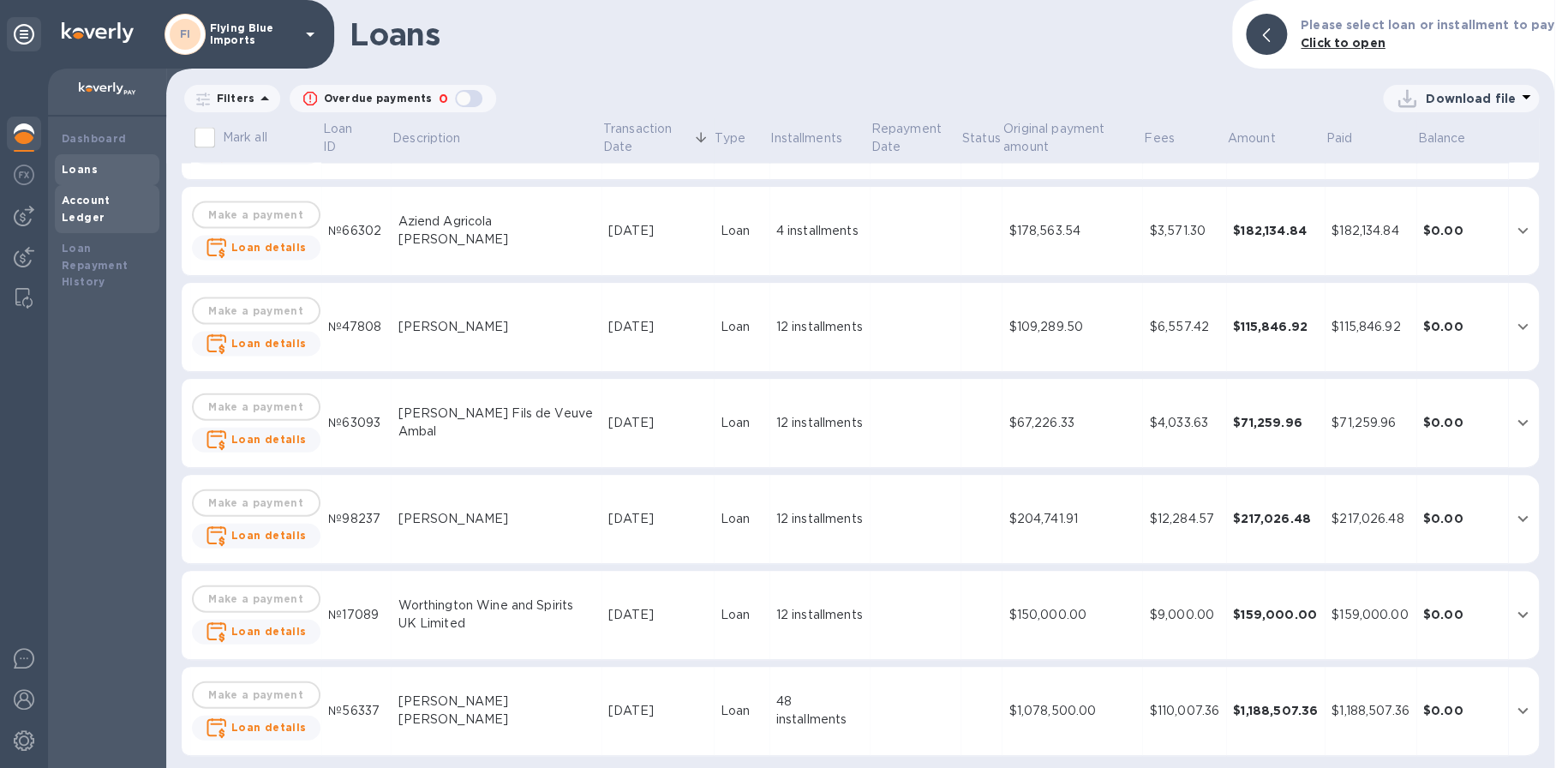
drag, startPoint x: 110, startPoint y: 198, endPoint x: 120, endPoint y: 203, distance: 11.2
click at [110, 197] on b "Account Ledger" at bounding box center [86, 209] width 49 height 30
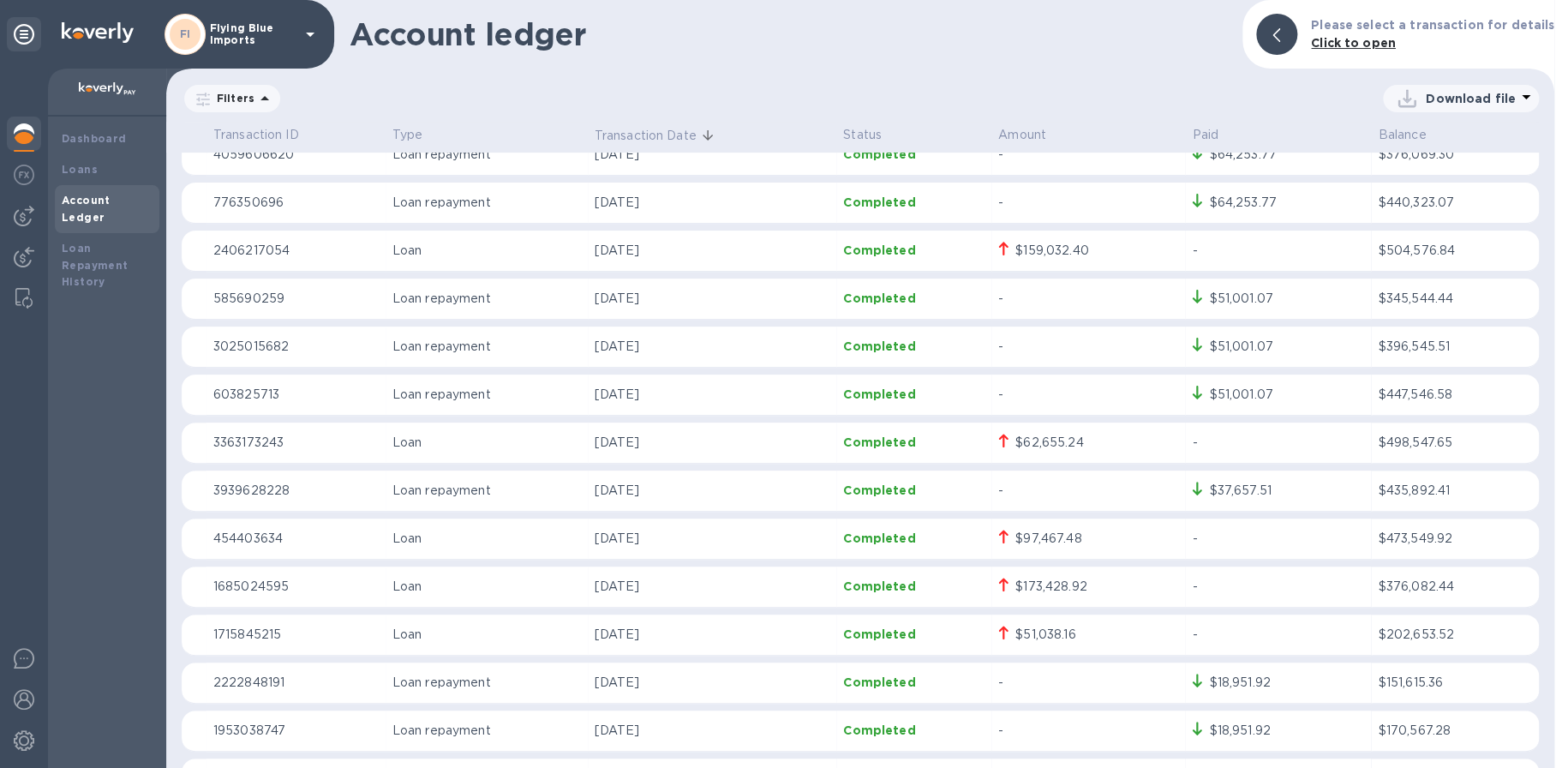
scroll to position [343, 0]
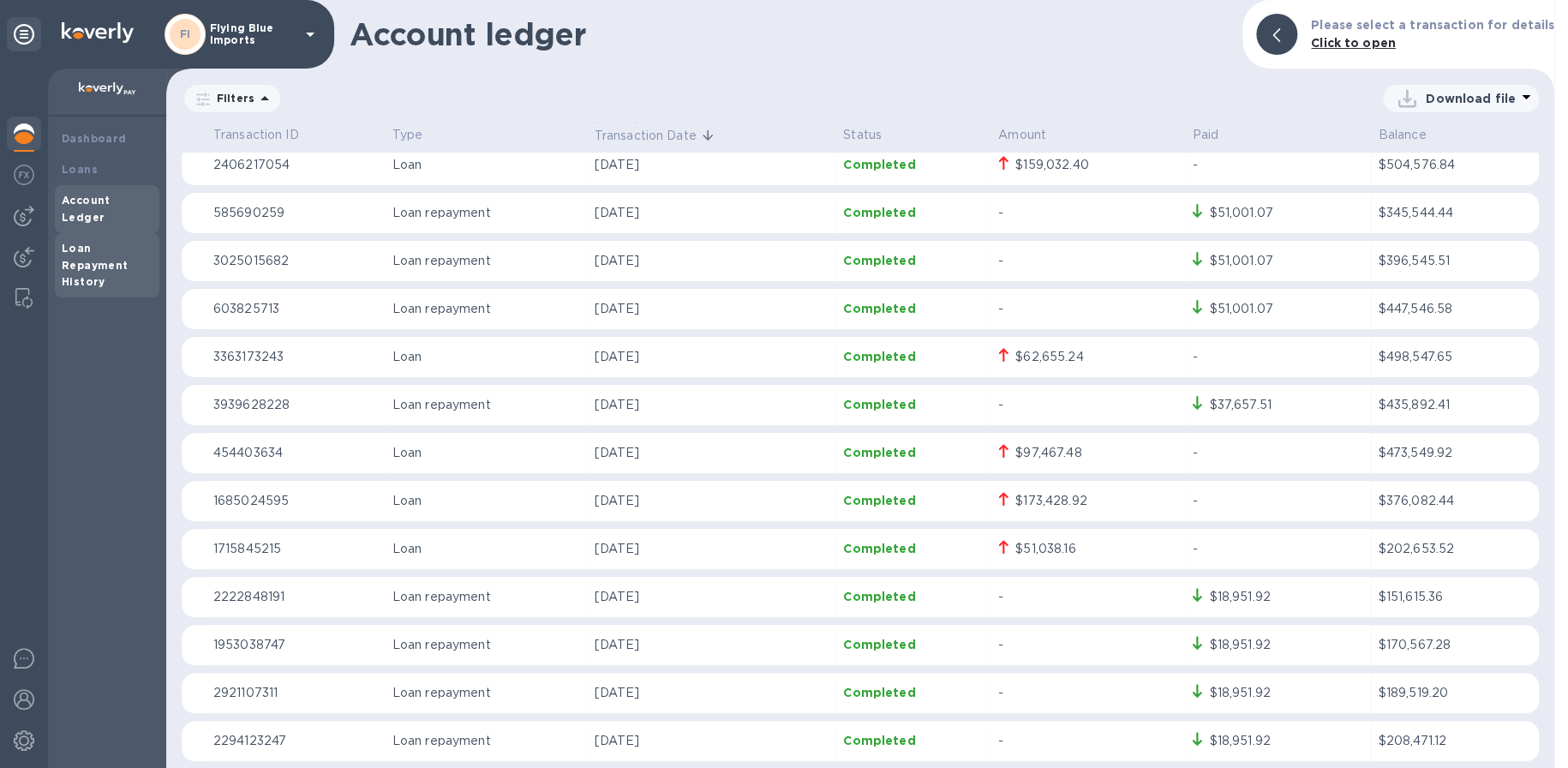
click at [86, 242] on b "Loan Repayment History" at bounding box center [95, 265] width 67 height 47
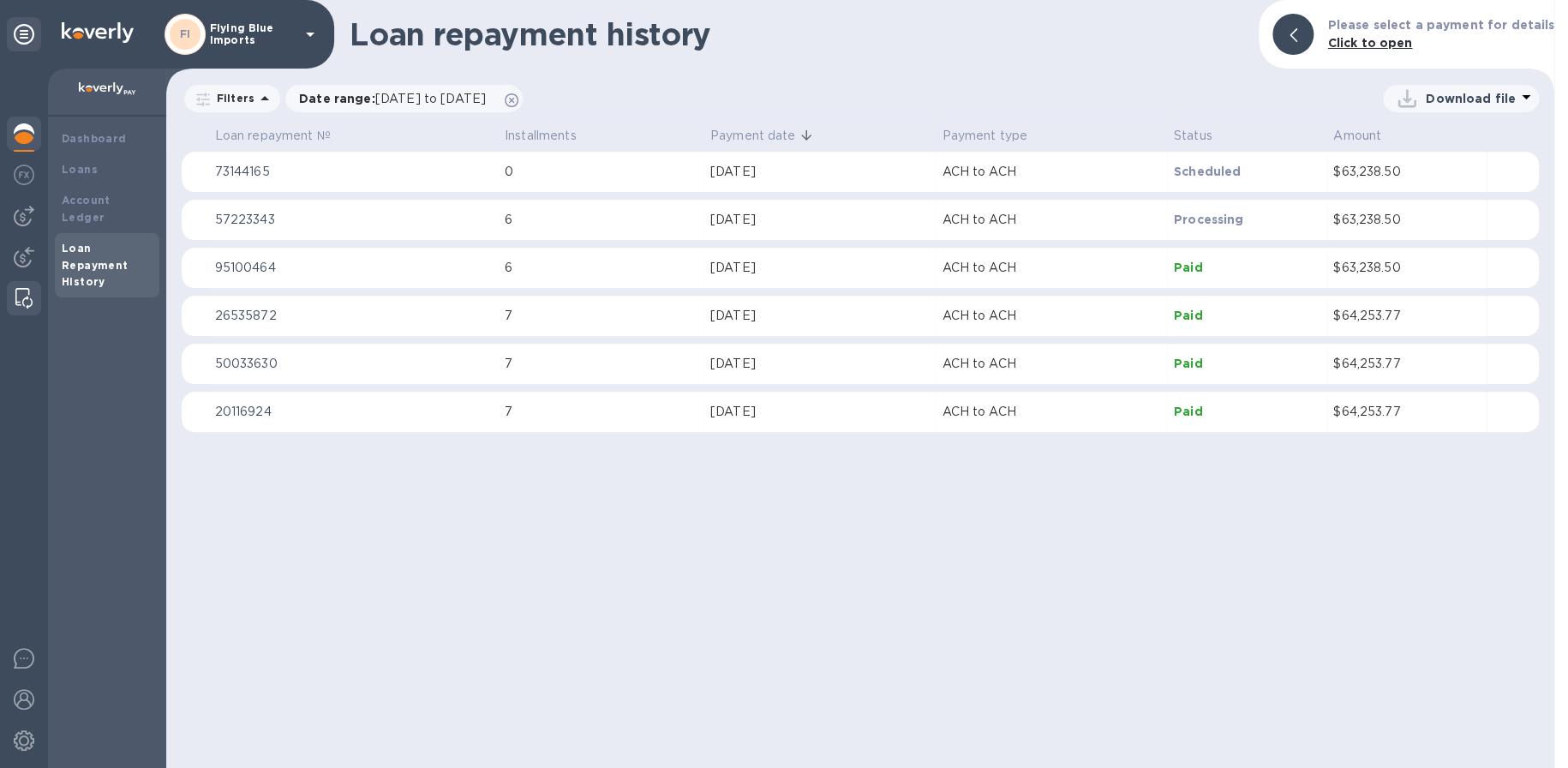
click at [23, 296] on img at bounding box center [24, 299] width 17 height 21
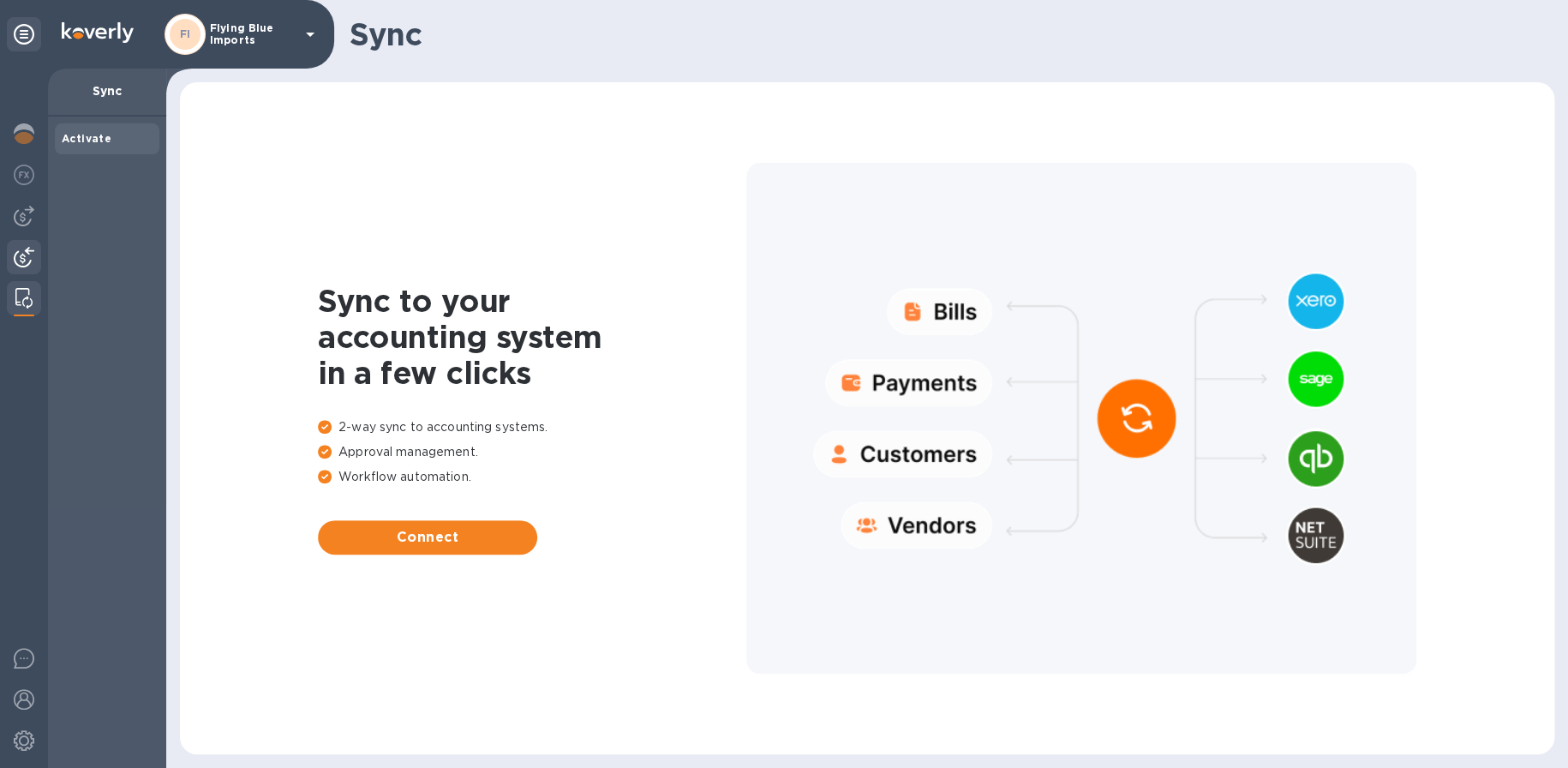
click at [34, 262] on div at bounding box center [24, 259] width 34 height 38
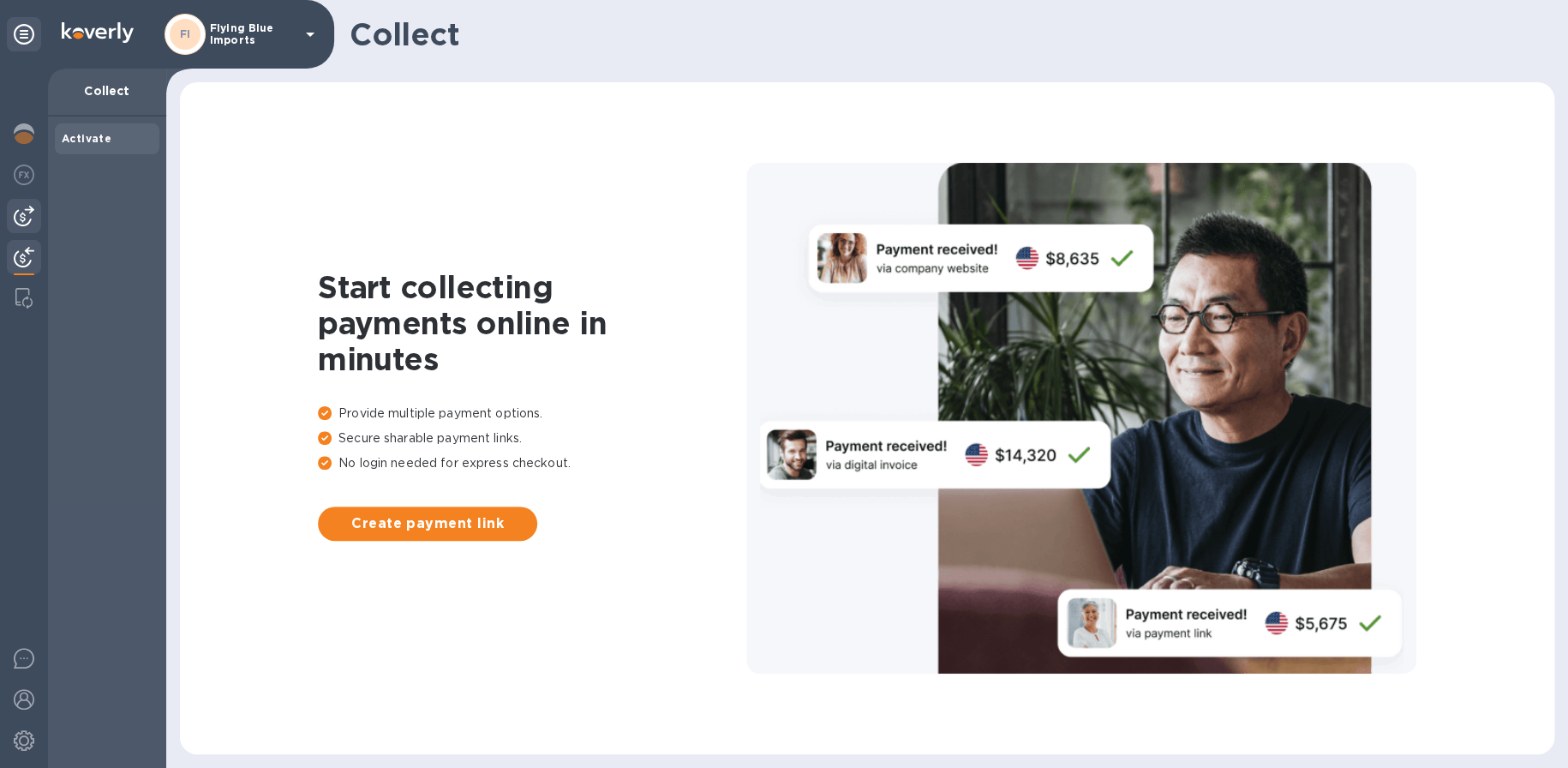
click at [21, 217] on img at bounding box center [24, 216] width 21 height 21
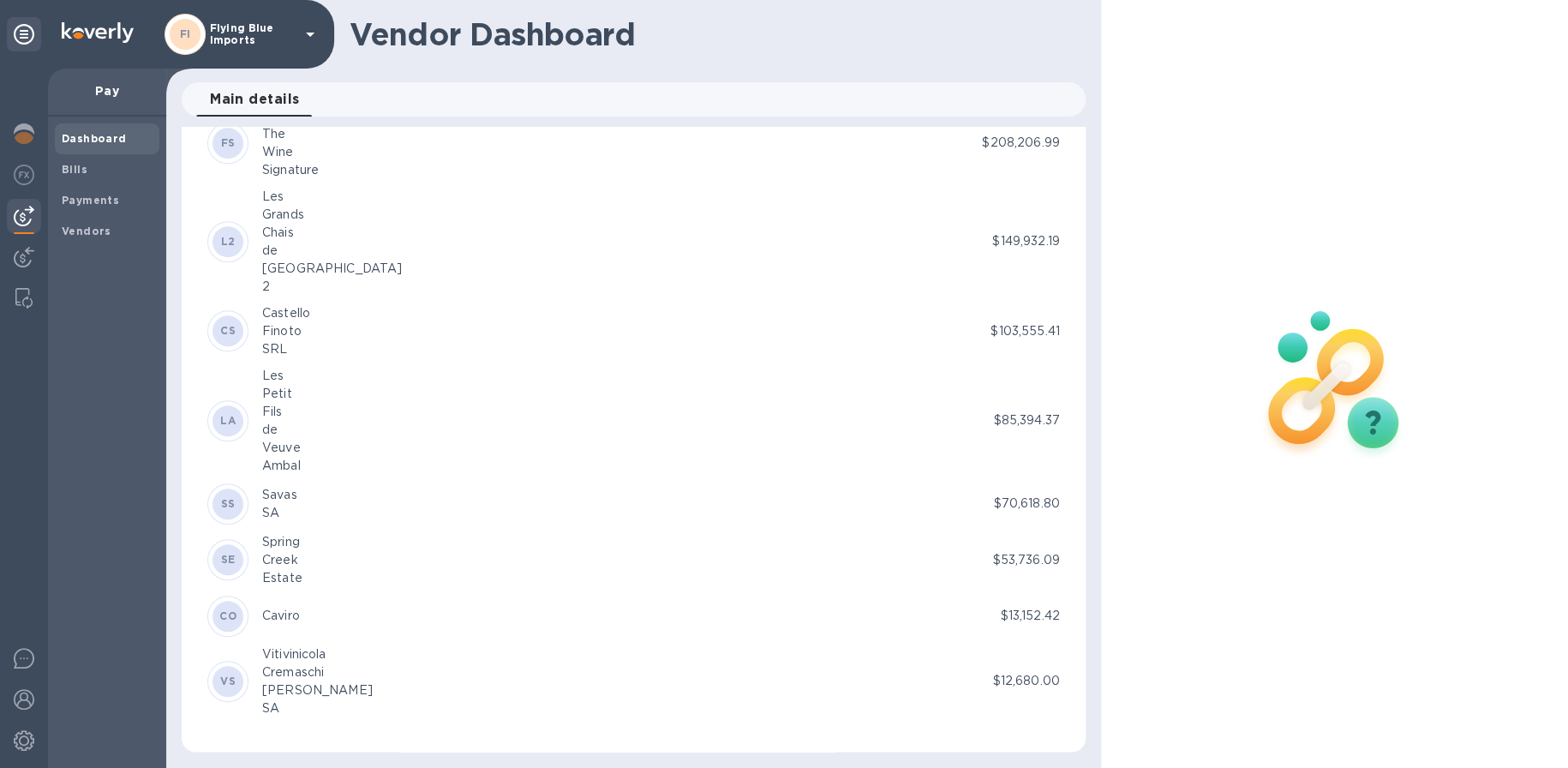
scroll to position [99, 0]
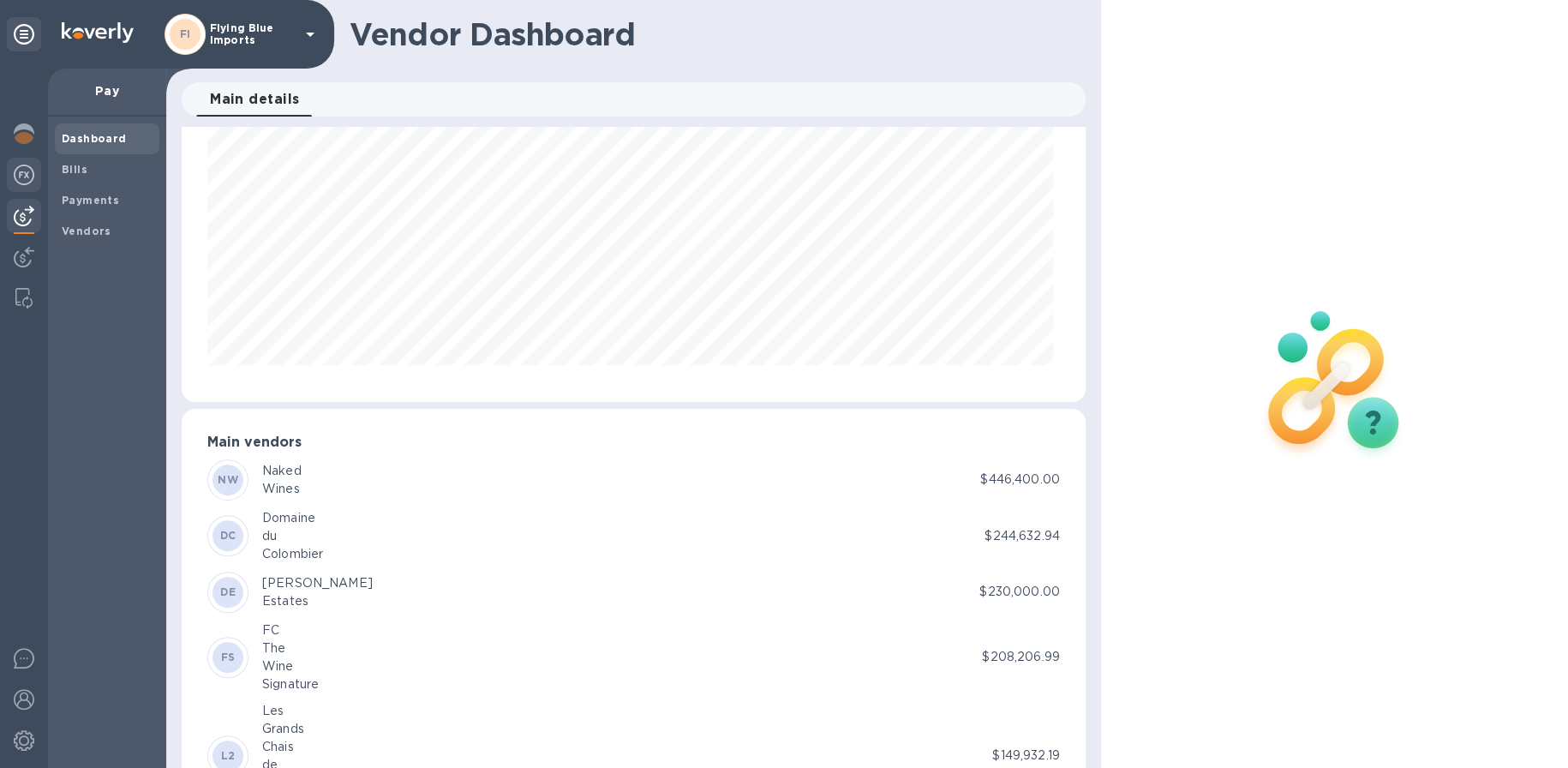
click at [21, 177] on img at bounding box center [24, 175] width 21 height 21
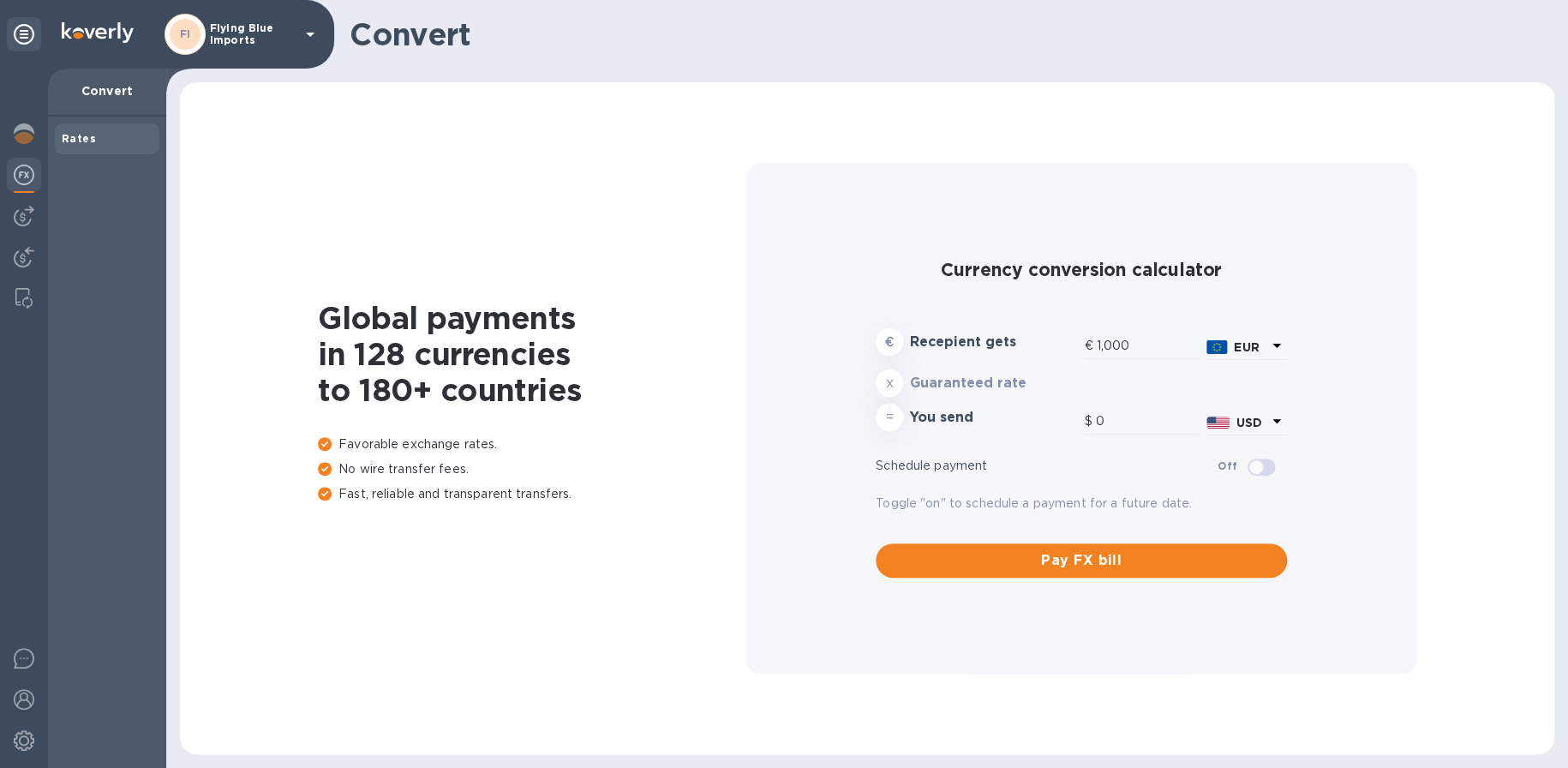
type input "1,176.98"
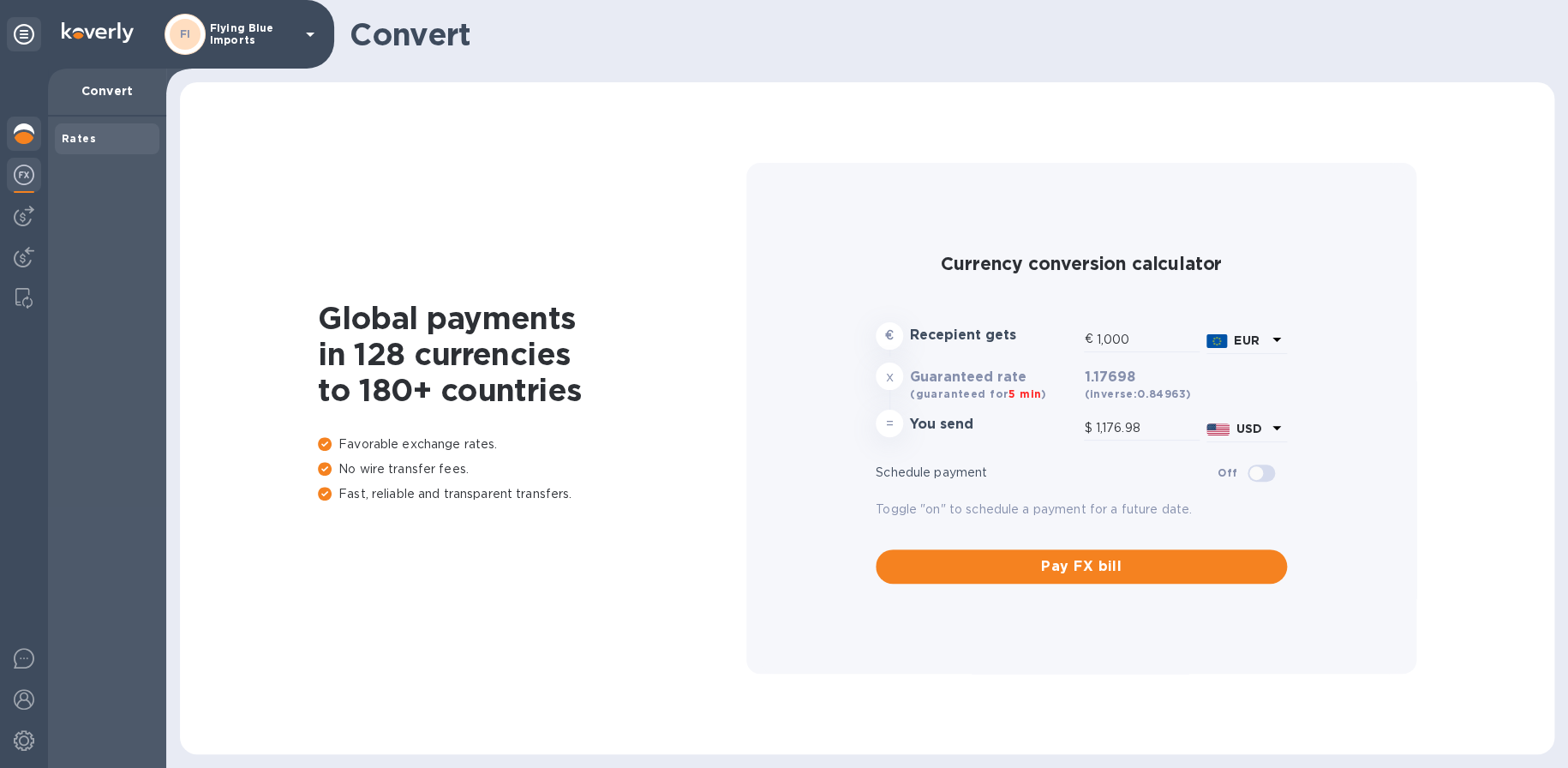
click at [10, 135] on div at bounding box center [24, 136] width 34 height 38
